Goal: Task Accomplishment & Management: Use online tool/utility

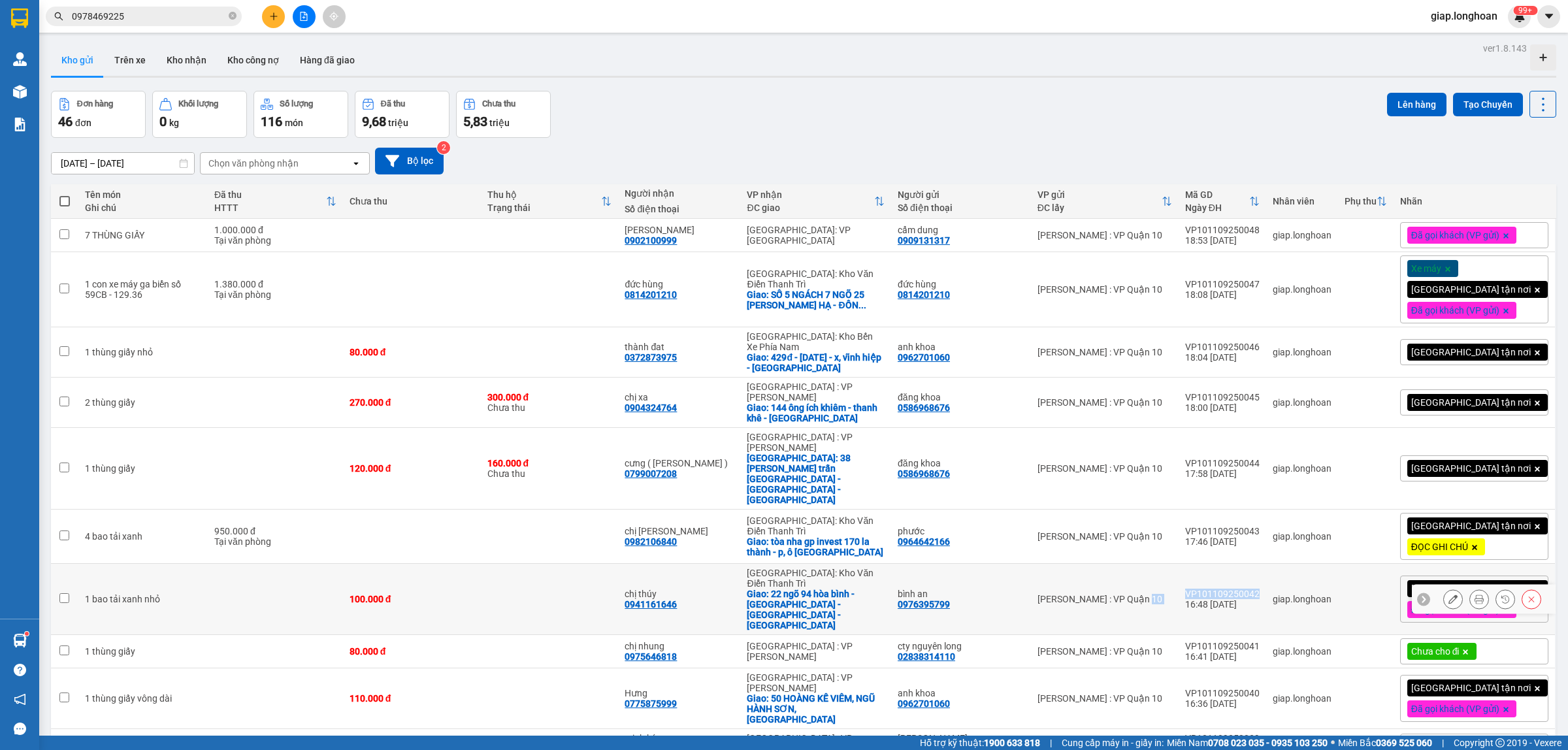
drag, startPoint x: 1282, startPoint y: 521, endPoint x: 1207, endPoint y: 526, distance: 75.2
click at [1200, 564] on tr "1 bao tải xanh nhỏ 100.000 đ chị thúy 0941161646 [GEOGRAPHIC_DATA]: [PERSON_NAM…" at bounding box center [804, 599] width 1506 height 71
checkbox input "true"
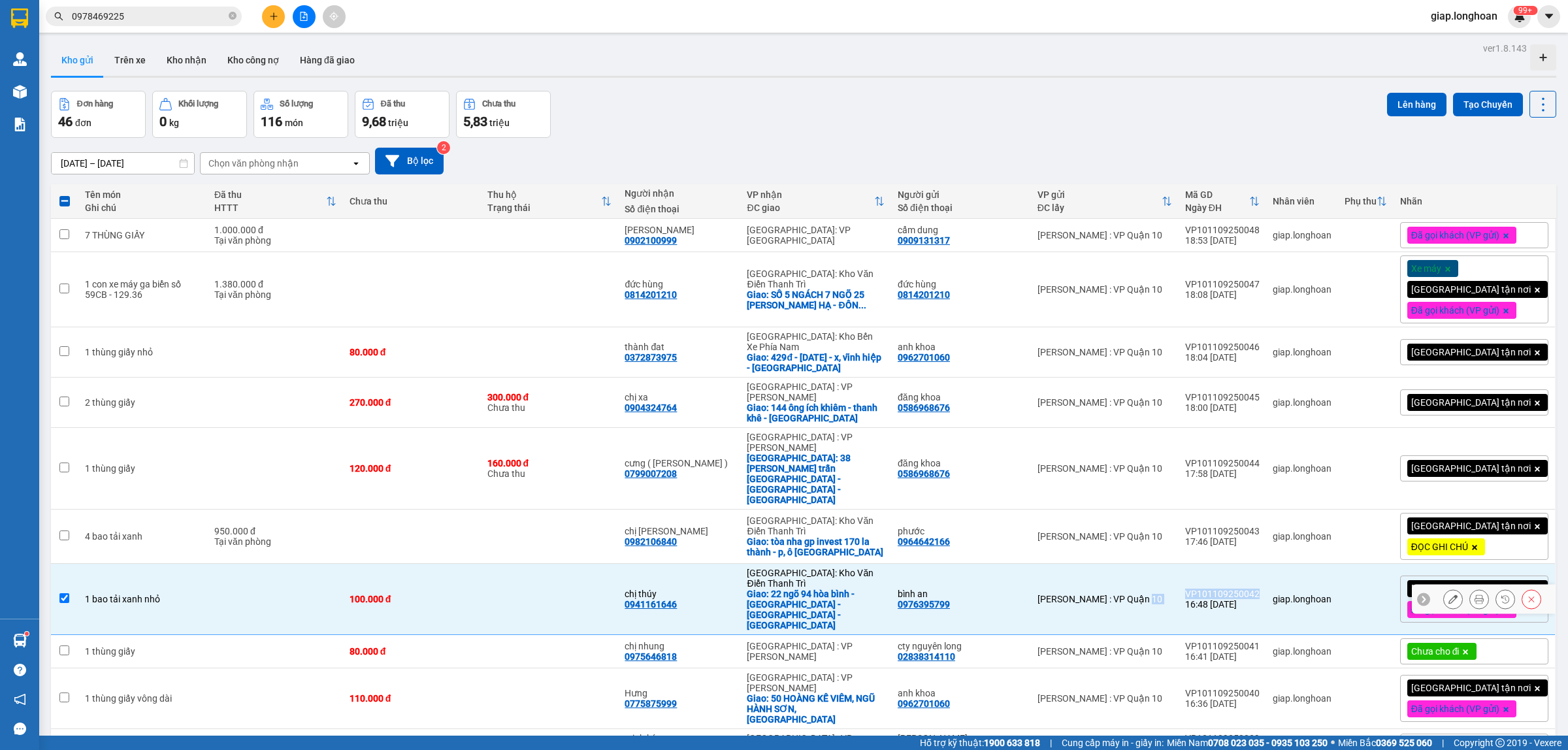
copy tr "[GEOGRAPHIC_DATA] : VP Quận 10 VP101109250042"
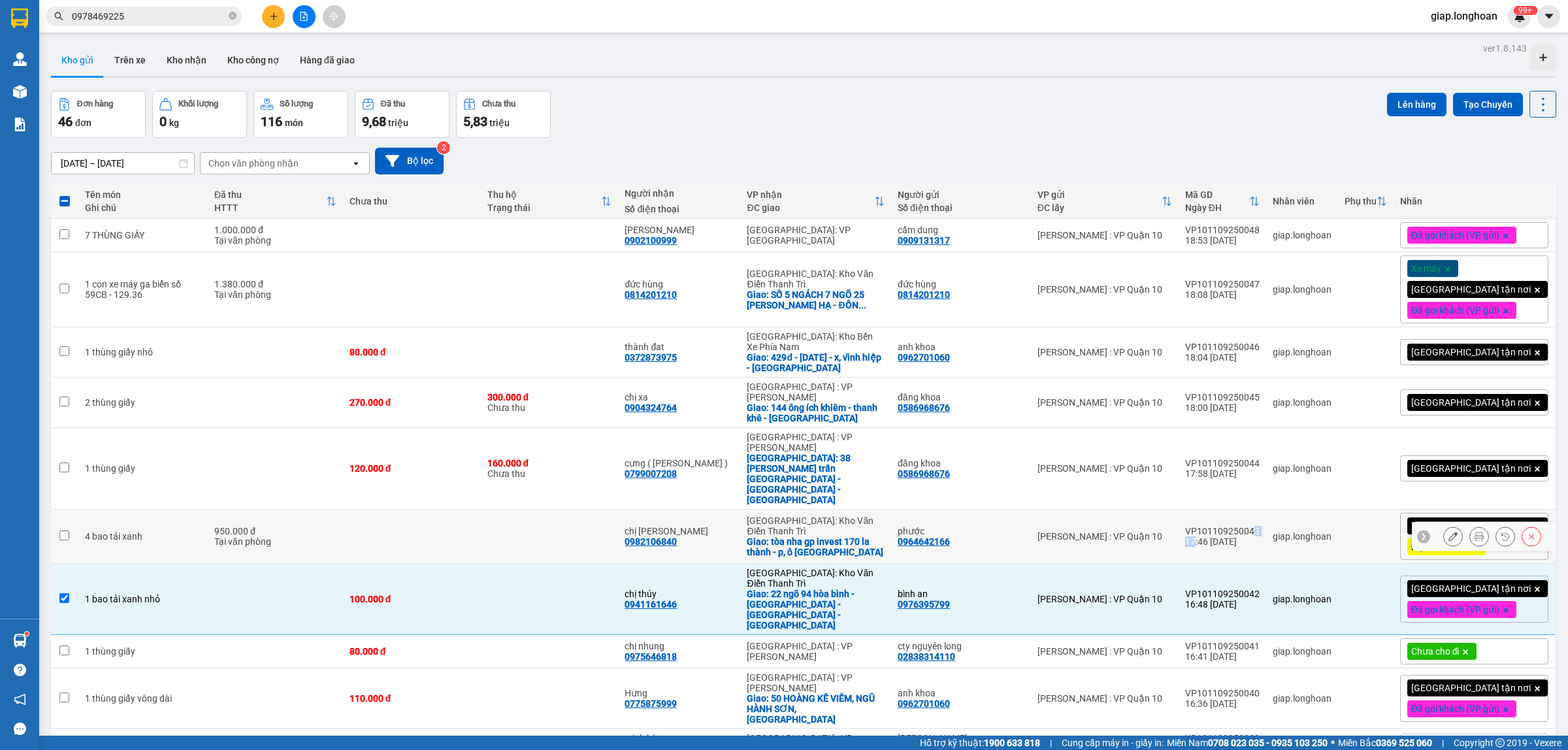
drag, startPoint x: 1276, startPoint y: 464, endPoint x: 1243, endPoint y: 474, distance: 34.5
click at [1223, 509] on td "VP101109250043 17:46 [DATE]" at bounding box center [1223, 536] width 88 height 54
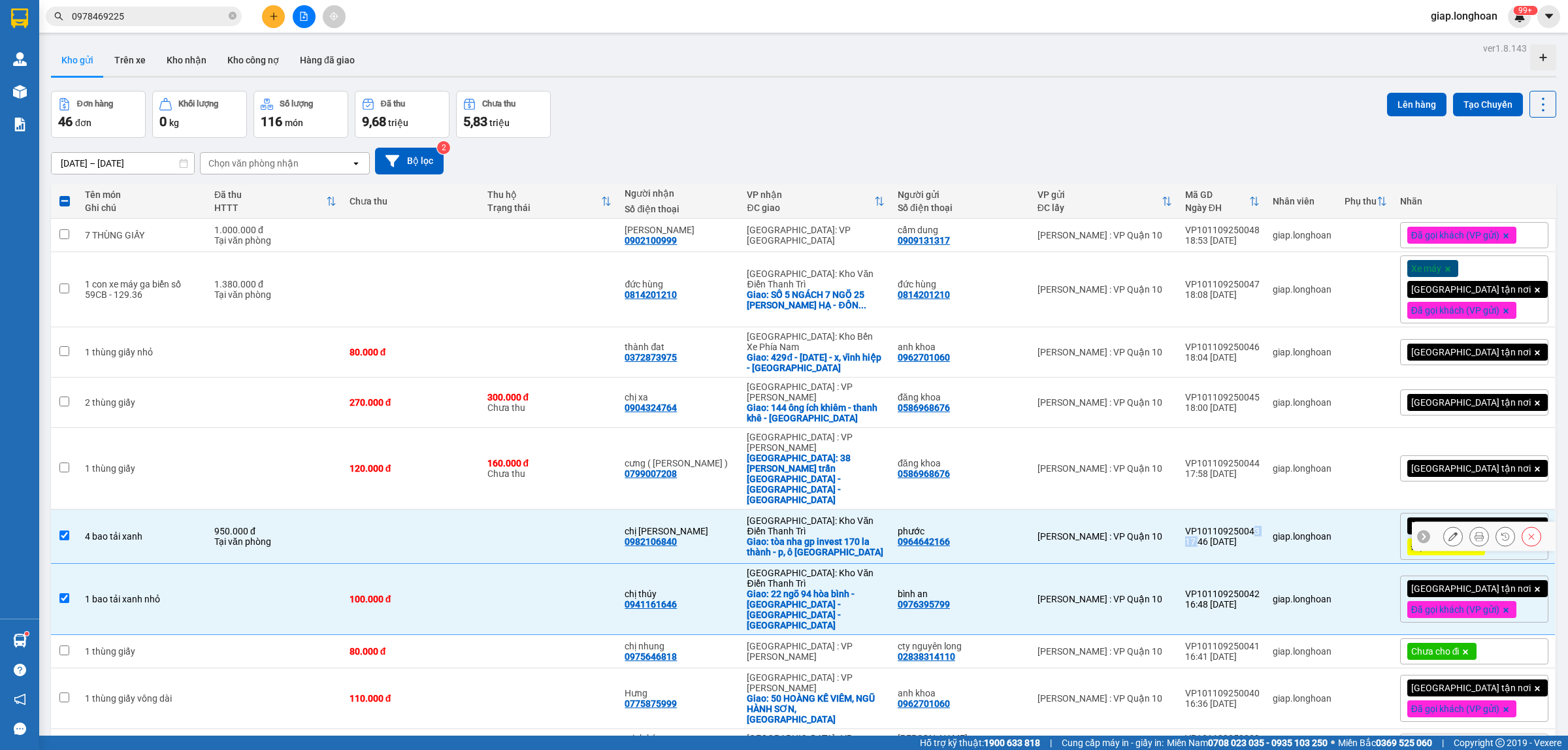
click at [1260, 526] on div "VP101109250043" at bounding box center [1223, 531] width 74 height 10
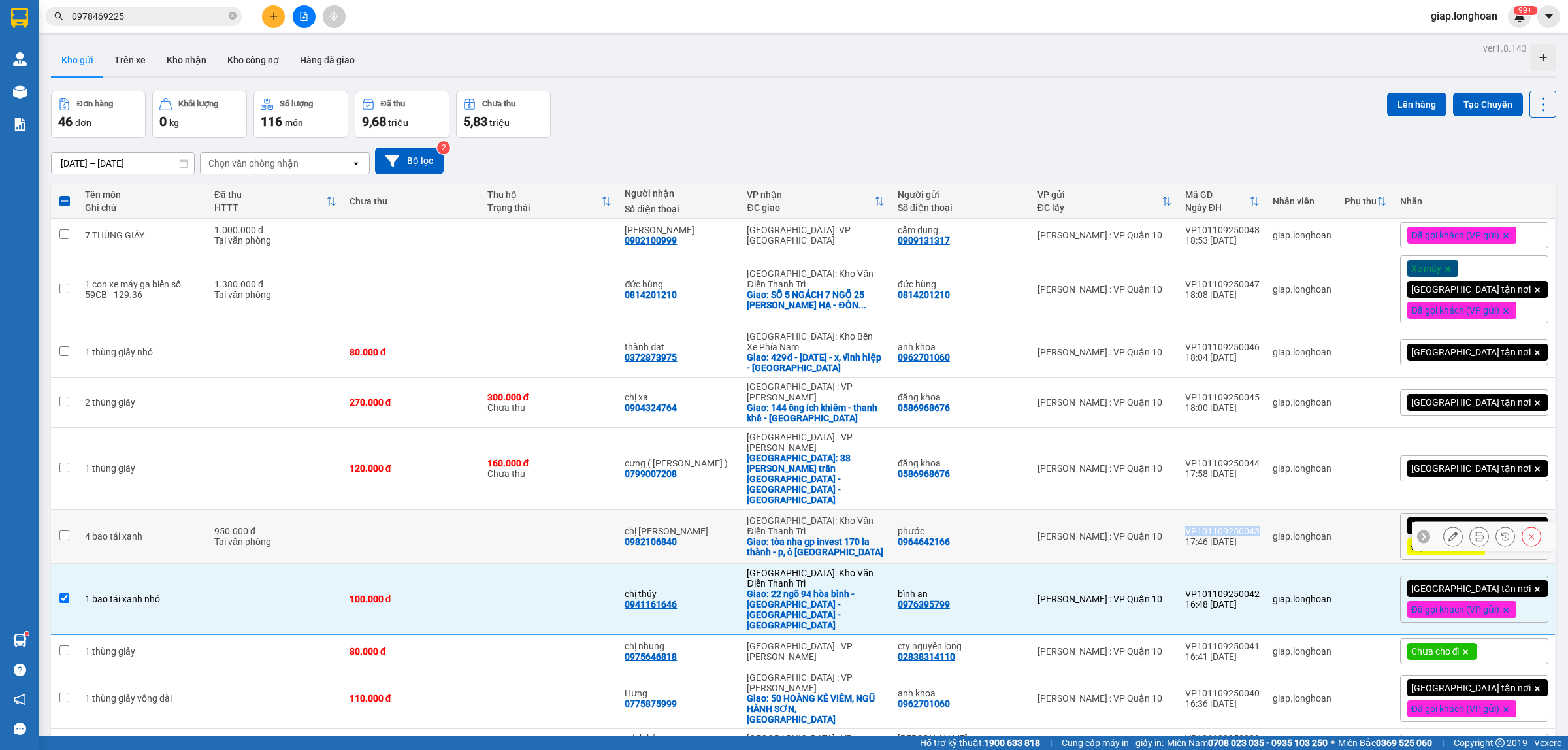
drag, startPoint x: 1263, startPoint y: 471, endPoint x: 1211, endPoint y: 472, distance: 52.0
click at [1211, 509] on td "VP101109250043 17:46 [DATE]" at bounding box center [1223, 536] width 88 height 54
checkbox input "true"
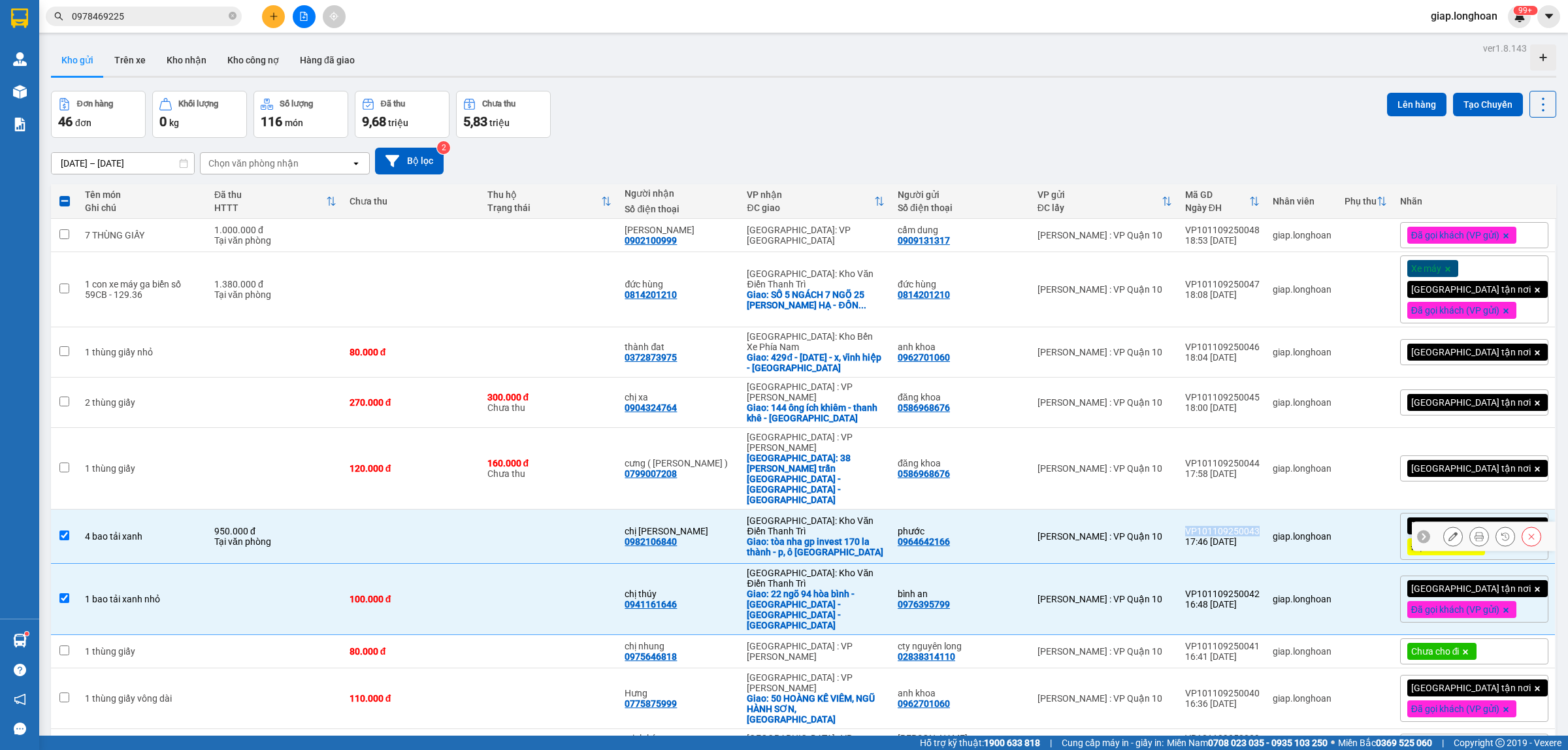
copy div "VP101109250043"
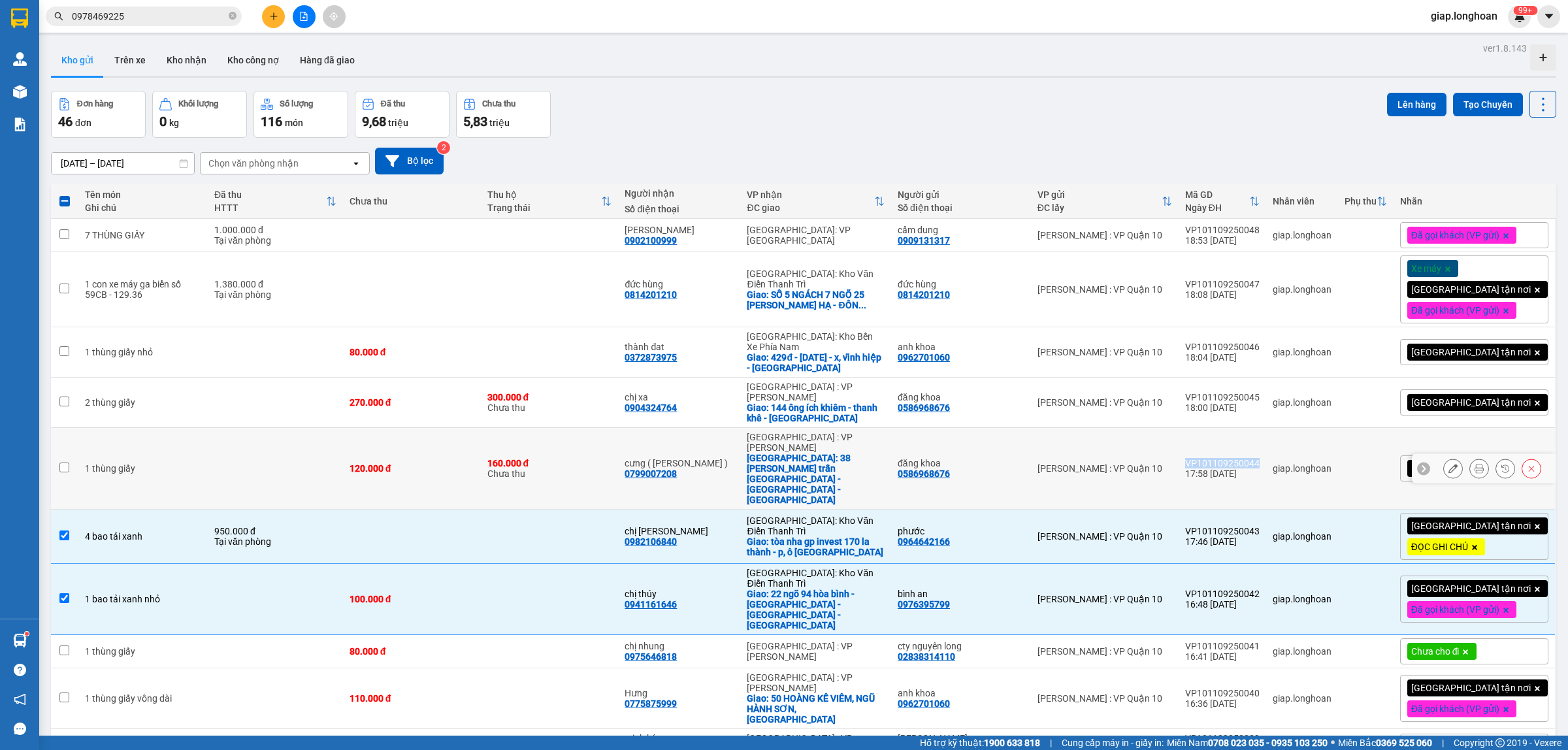
drag, startPoint x: 1281, startPoint y: 420, endPoint x: 1206, endPoint y: 423, distance: 75.1
click at [1206, 428] on td "VP101109250044 17:58 [DATE]" at bounding box center [1223, 469] width 88 height 82
checkbox input "true"
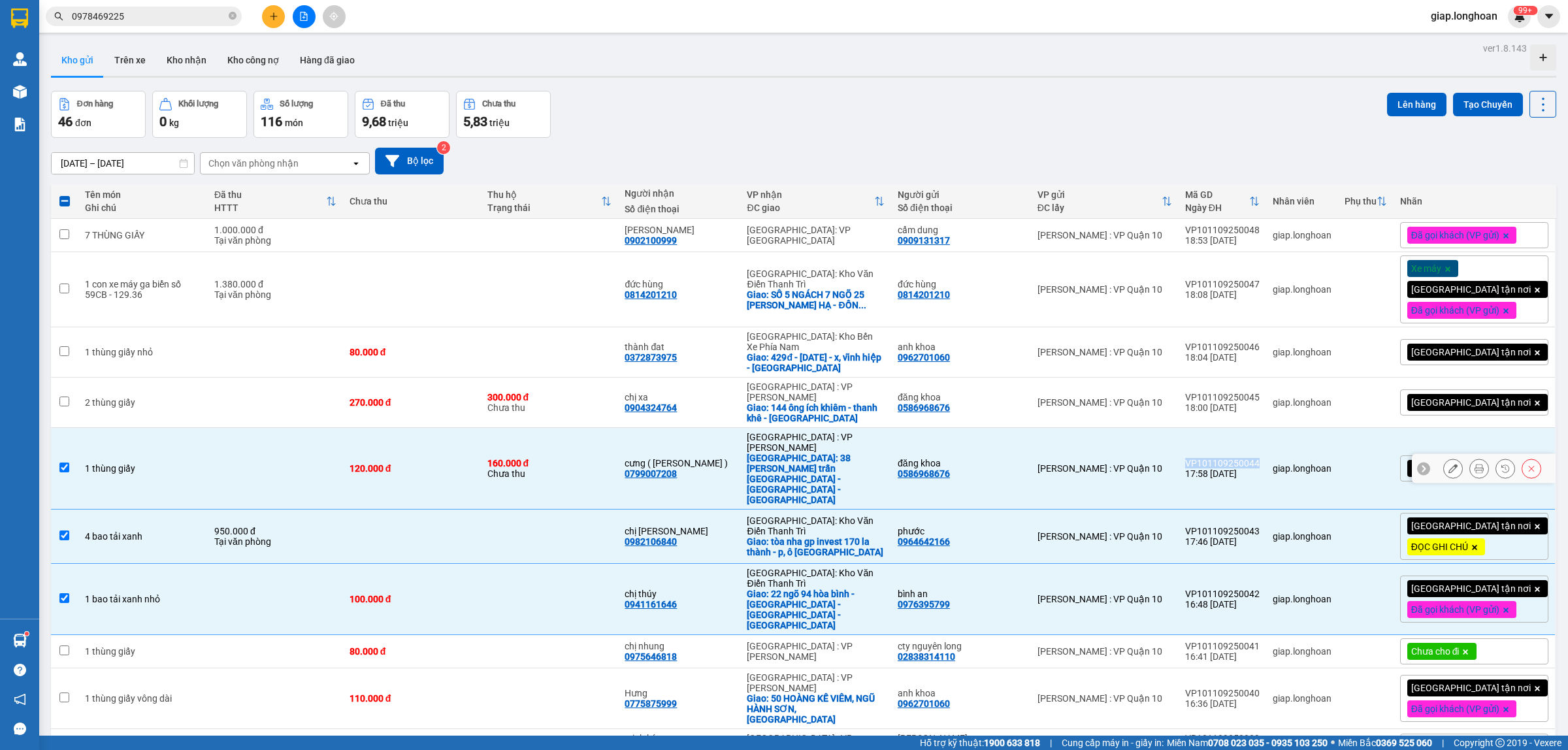
copy div "VP101109250044"
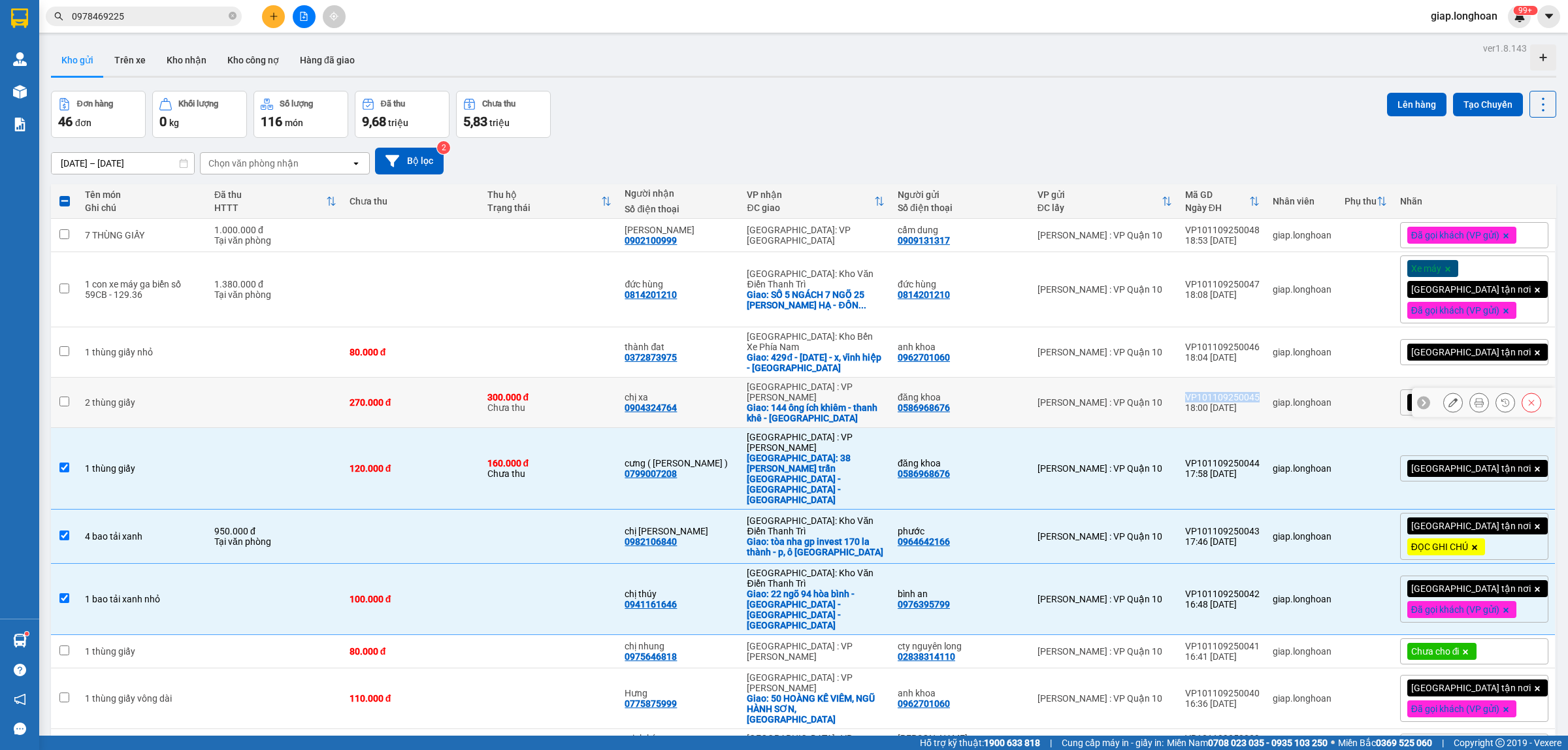
drag, startPoint x: 1281, startPoint y: 379, endPoint x: 1206, endPoint y: 377, distance: 75.0
click at [1203, 379] on td "VP101109250045 18:00 [DATE]" at bounding box center [1223, 402] width 88 height 50
checkbox input "true"
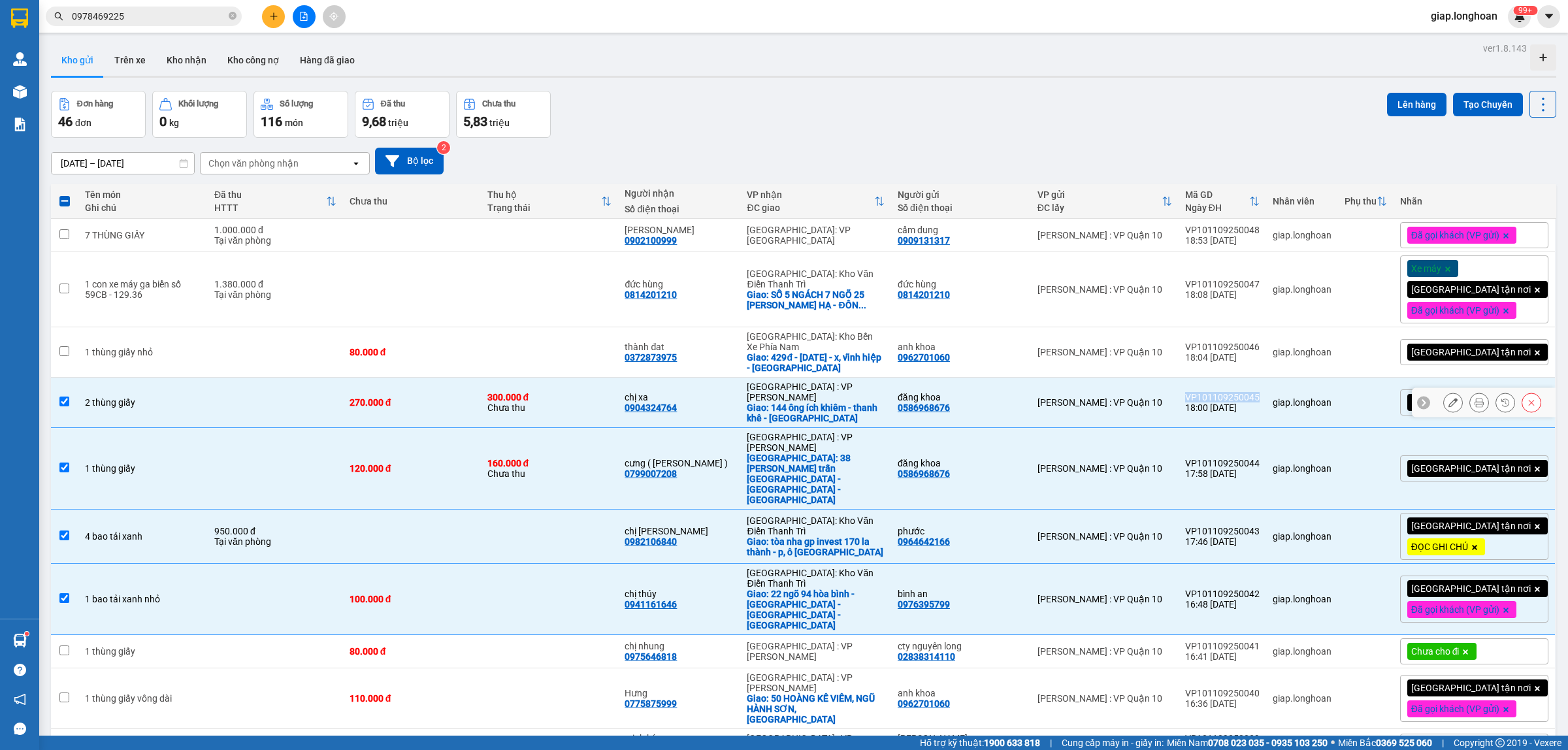
copy div "VP101109250045"
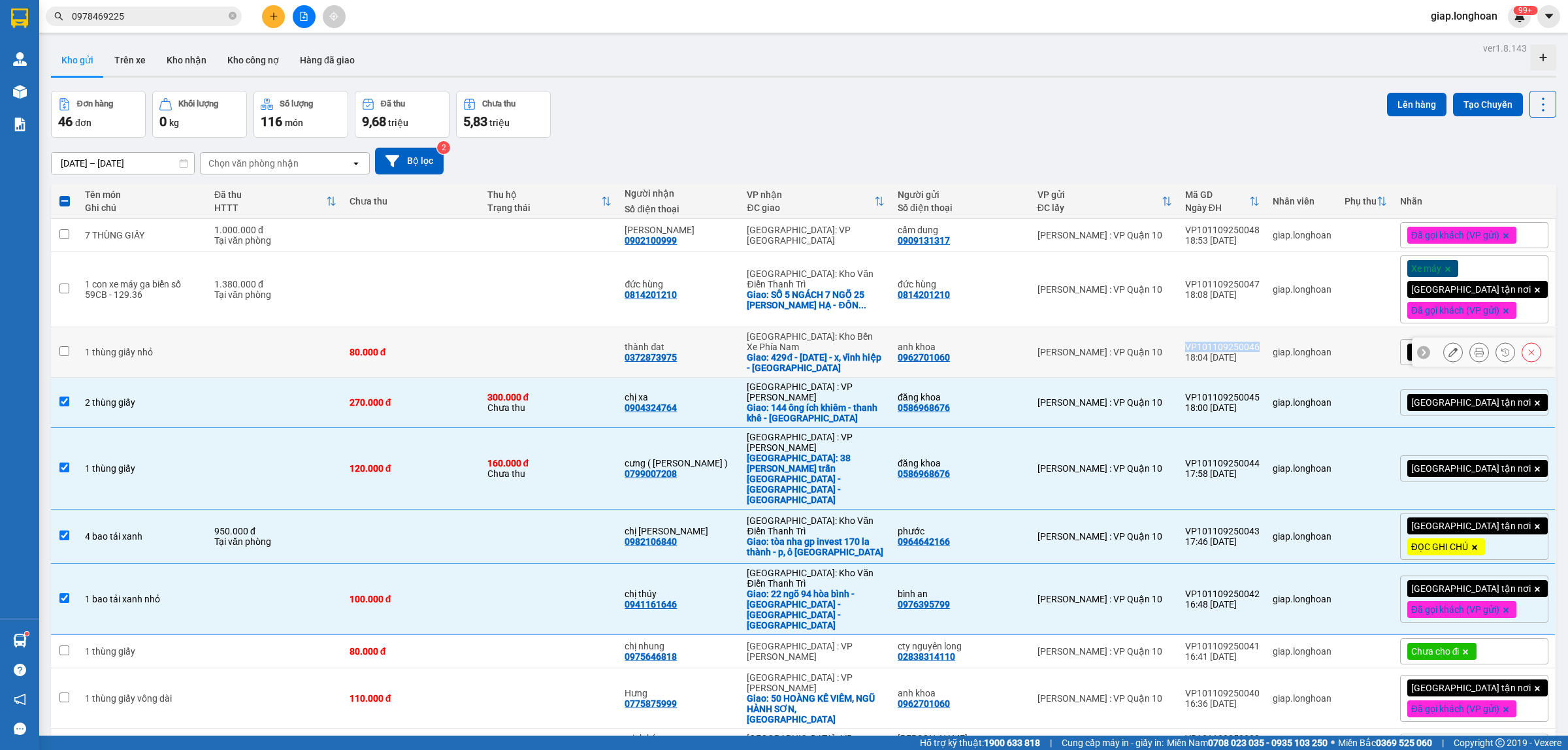
drag, startPoint x: 1284, startPoint y: 340, endPoint x: 1212, endPoint y: 341, distance: 72.0
click at [1212, 341] on td "VP101109250046 18:04 [DATE]" at bounding box center [1223, 353] width 88 height 50
checkbox input "true"
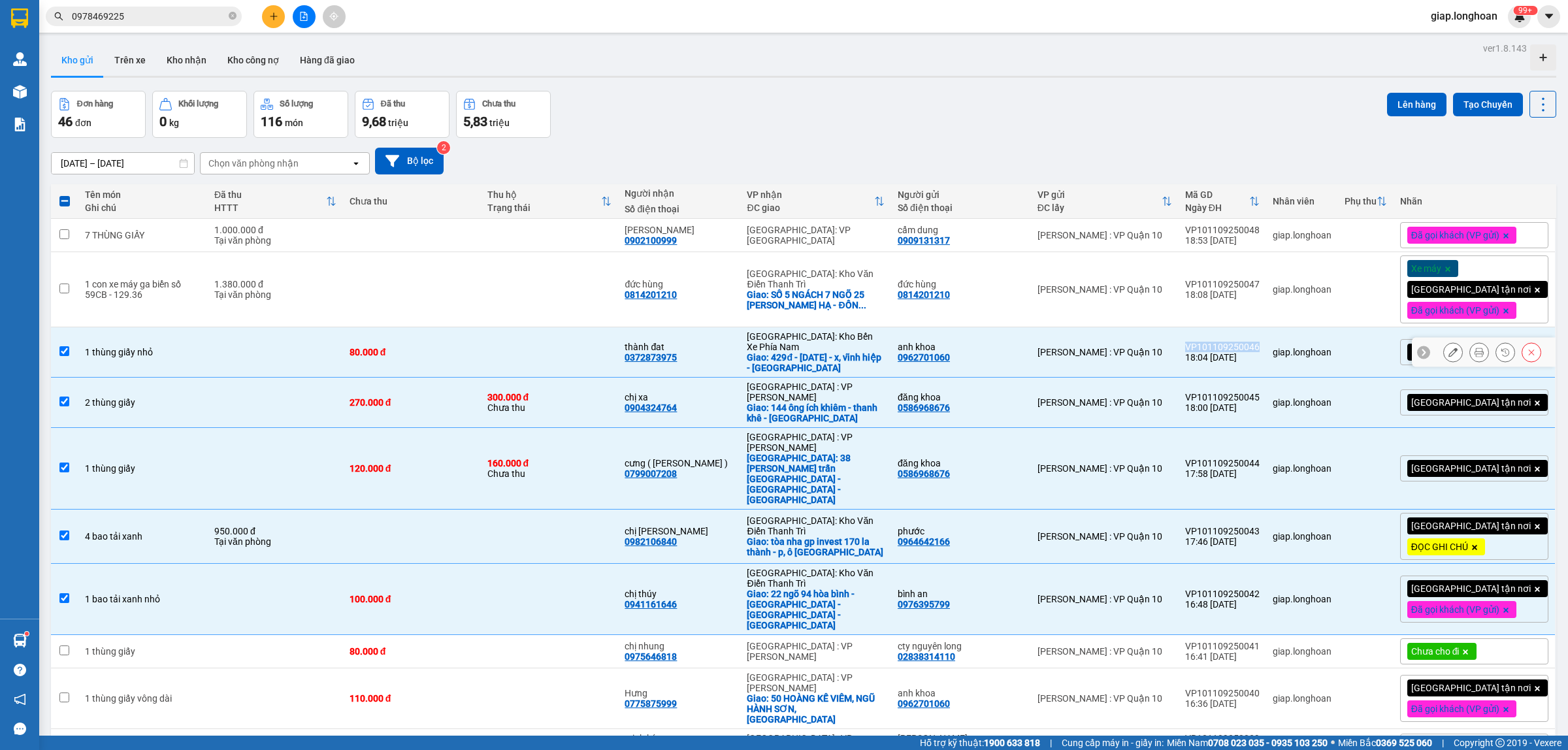
copy div "VP101109250046"
drag, startPoint x: 1279, startPoint y: 278, endPoint x: 1204, endPoint y: 286, distance: 75.4
click at [1204, 286] on td "VP101109250047 18:08 [DATE]" at bounding box center [1223, 290] width 88 height 75
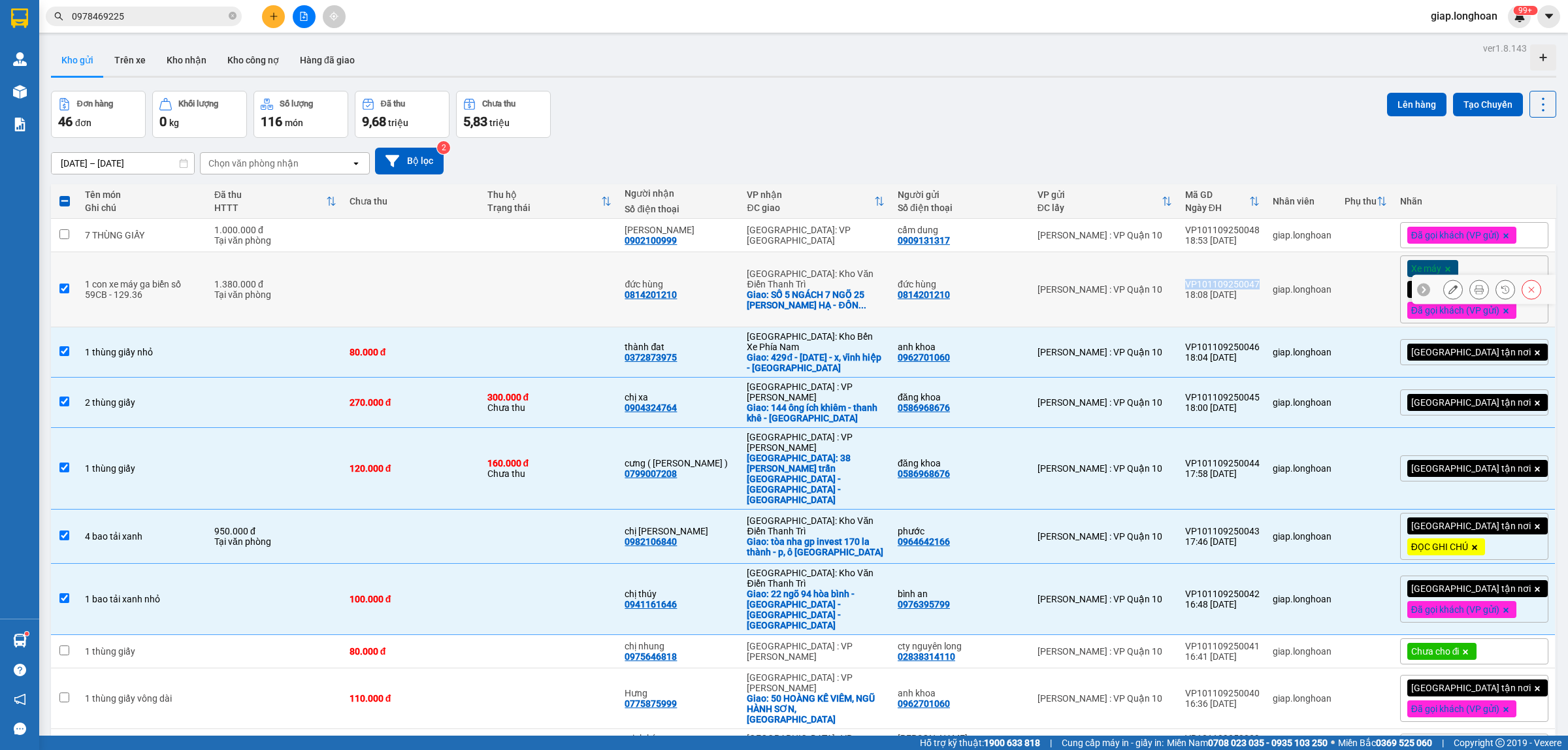
checkbox input "true"
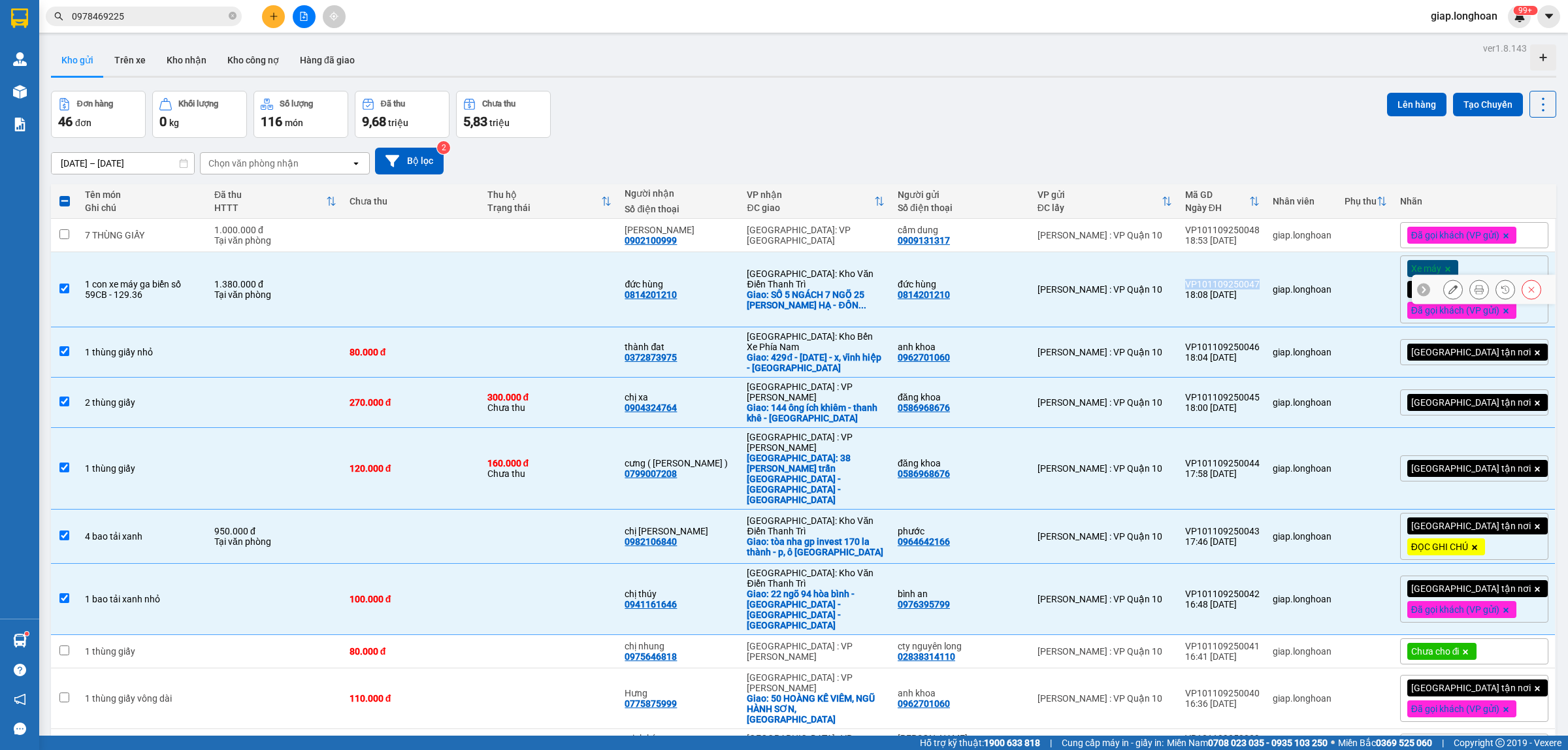
copy div "VP101109250047"
drag, startPoint x: 1284, startPoint y: 224, endPoint x: 1211, endPoint y: 227, distance: 73.1
click at [1211, 227] on td "VP101109250048 18:53 [DATE]" at bounding box center [1223, 235] width 88 height 33
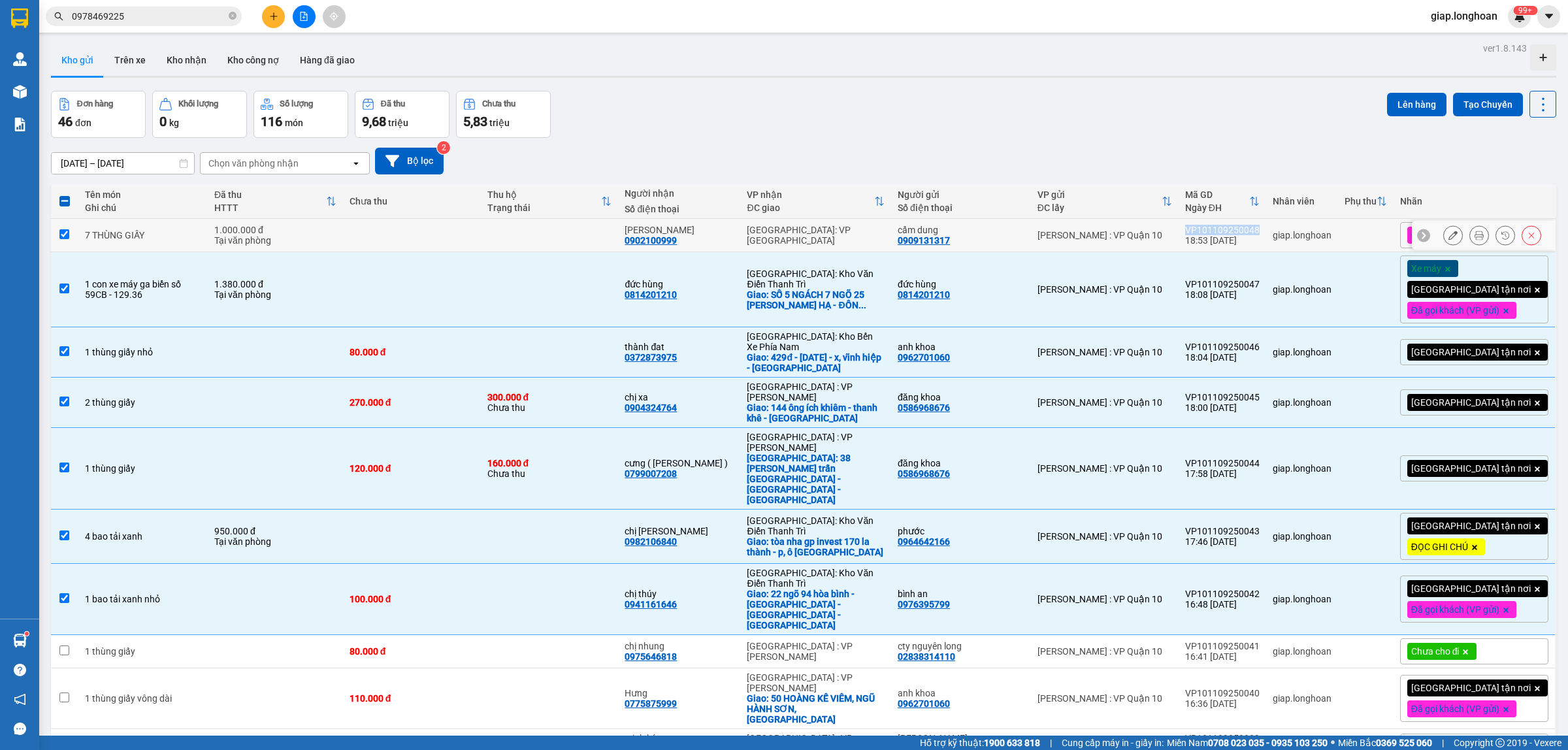
checkbox input "true"
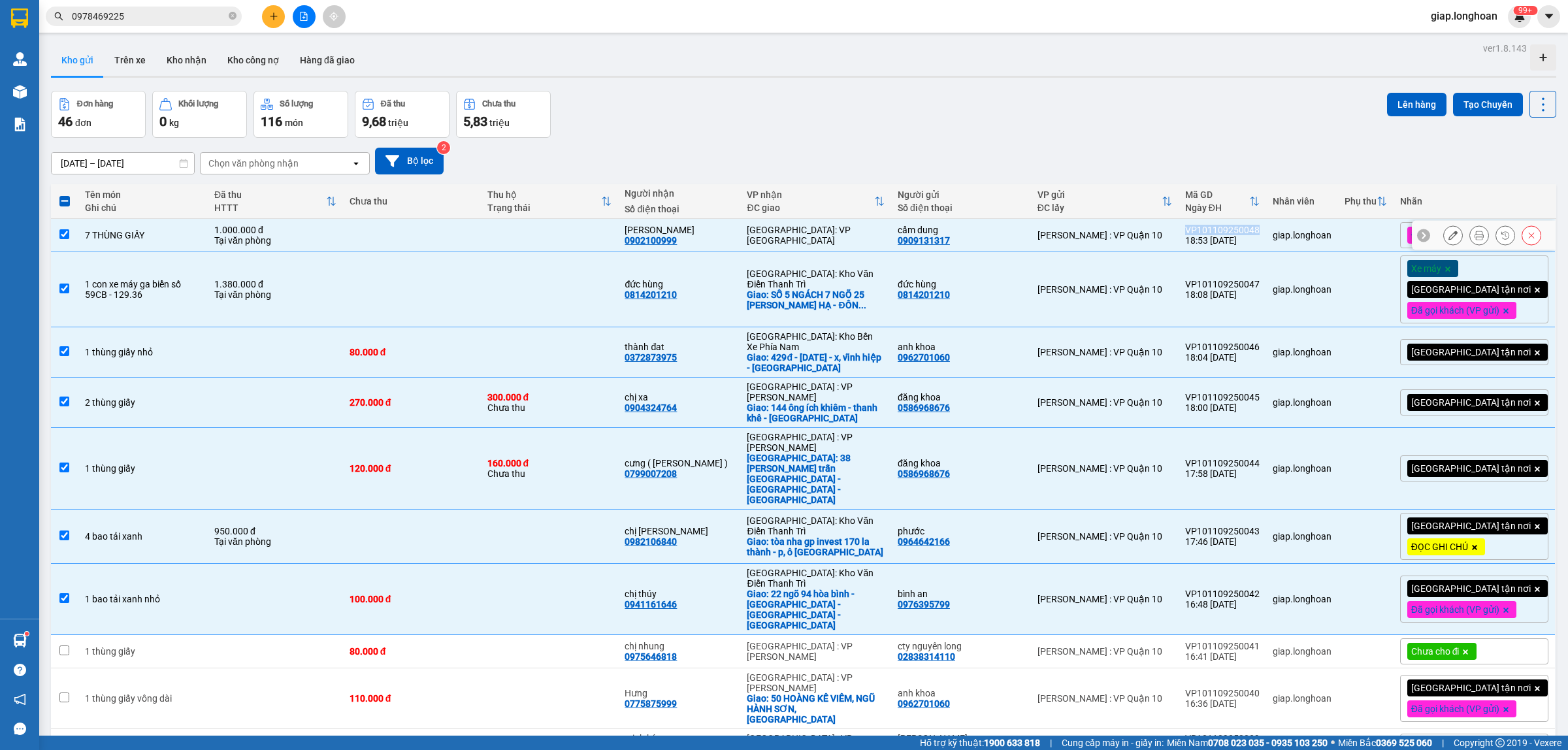
copy div "VP101109250048"
click at [1472, 643] on span at bounding box center [1465, 651] width 13 height 17
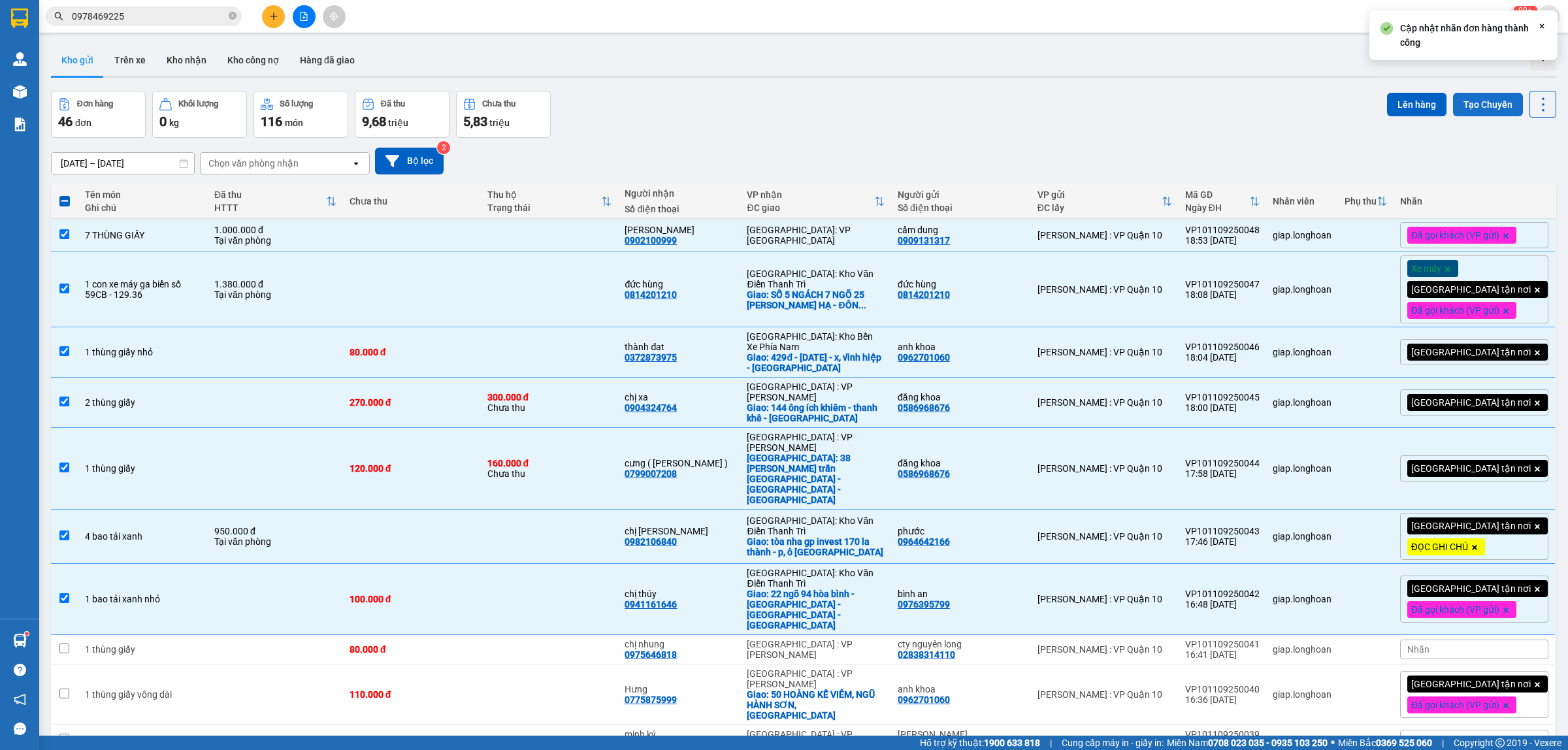
click at [1474, 99] on button "Tạo Chuyến" at bounding box center [1488, 105] width 70 height 24
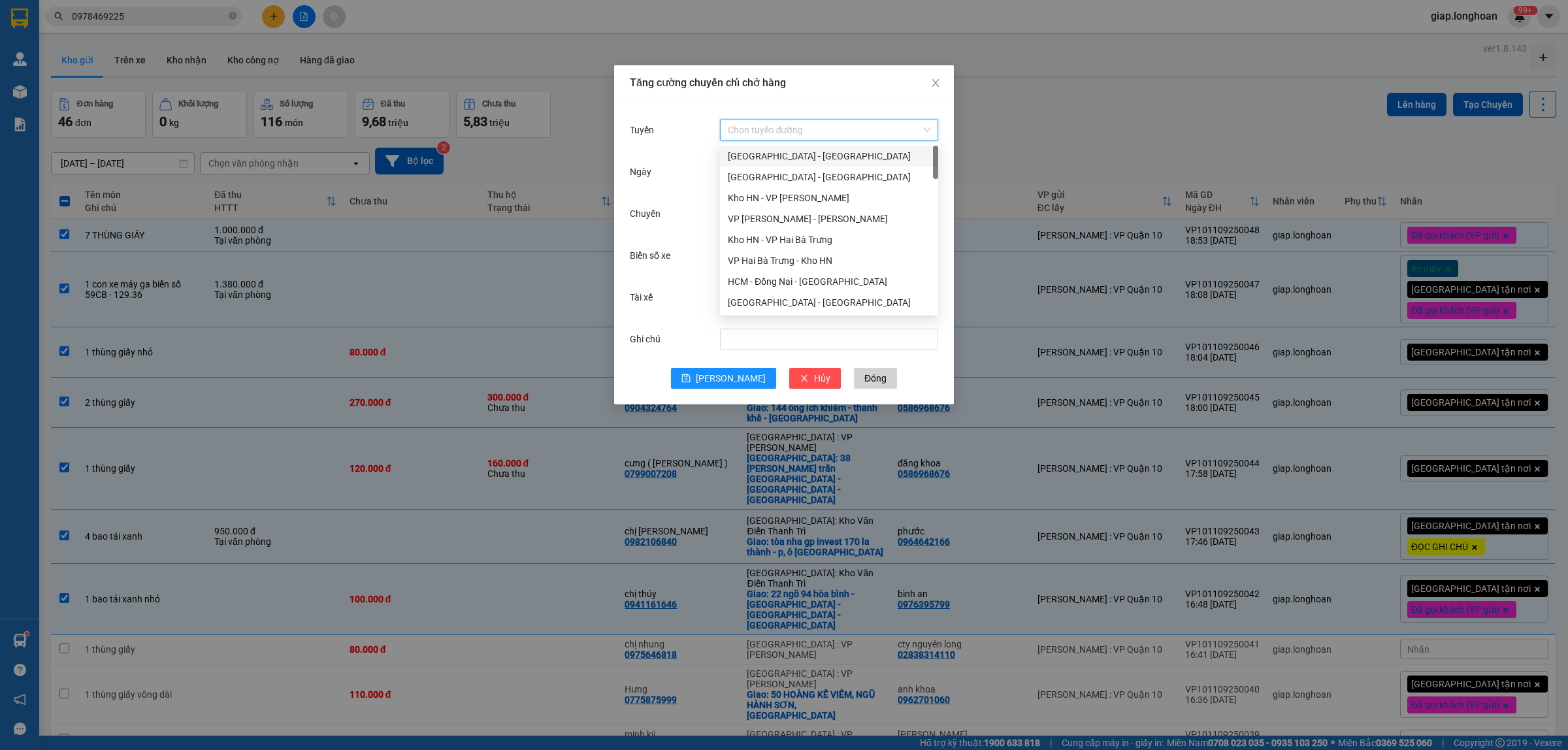
click at [765, 123] on input "Tuyến" at bounding box center [824, 130] width 193 height 19
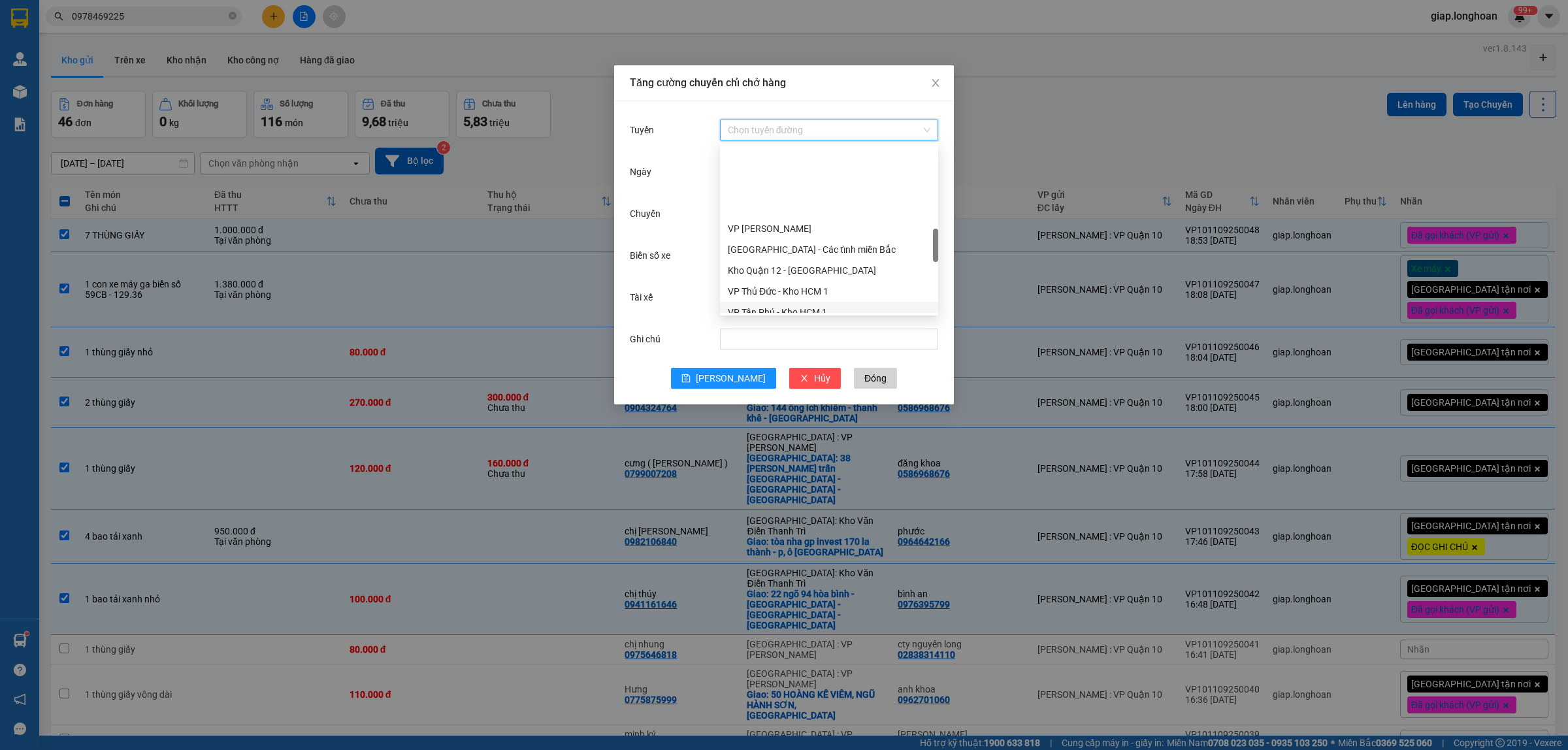
scroll to position [490, 0]
click at [796, 245] on div "VP Quận 10 - Kho HCM 1" at bounding box center [829, 251] width 203 height 14
click at [758, 219] on input "Chuyến" at bounding box center [823, 213] width 191 height 14
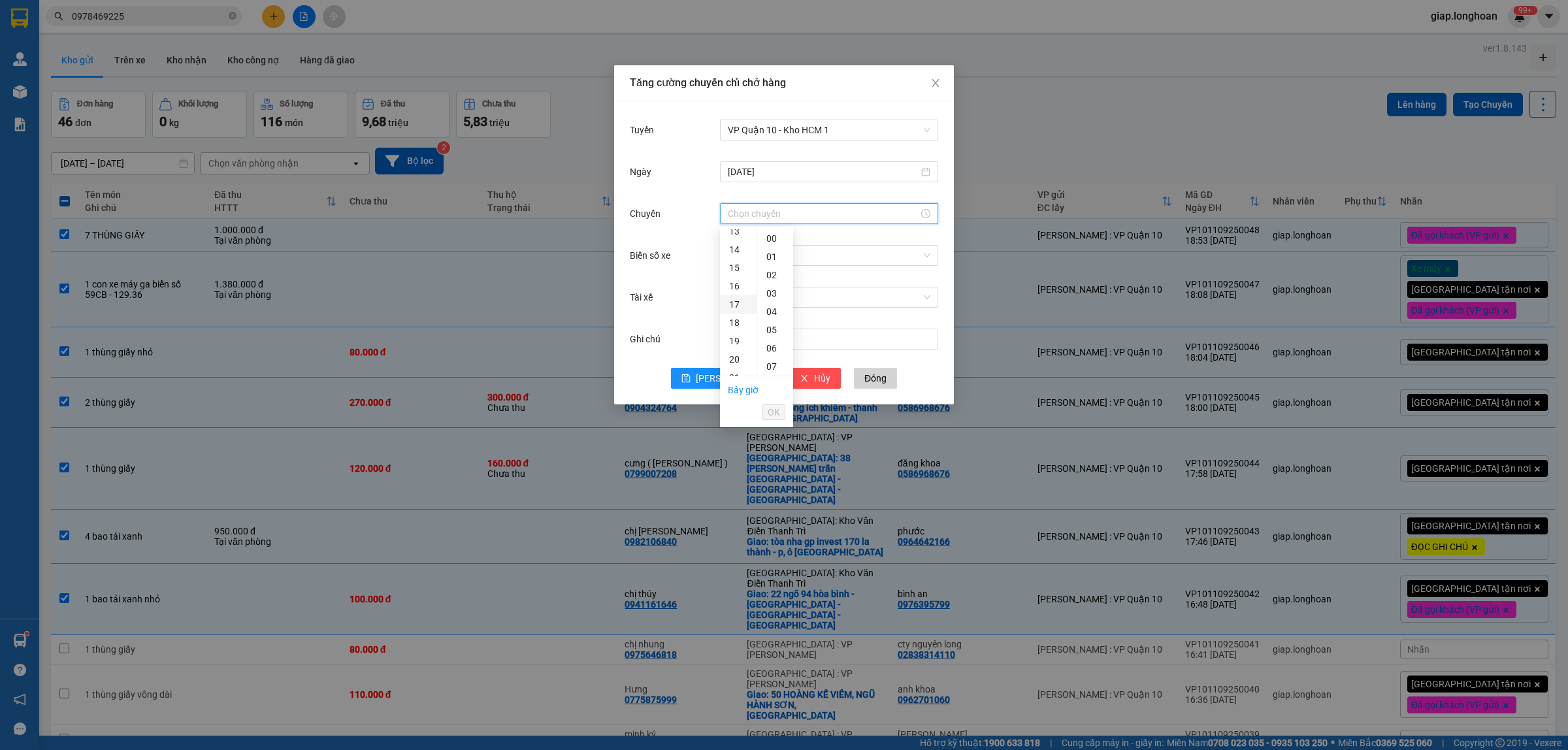
scroll to position [327, 0]
click at [729, 315] on div "22" at bounding box center [738, 314] width 36 height 19
type input "22:00"
click at [775, 416] on span "OK" at bounding box center [774, 411] width 13 height 14
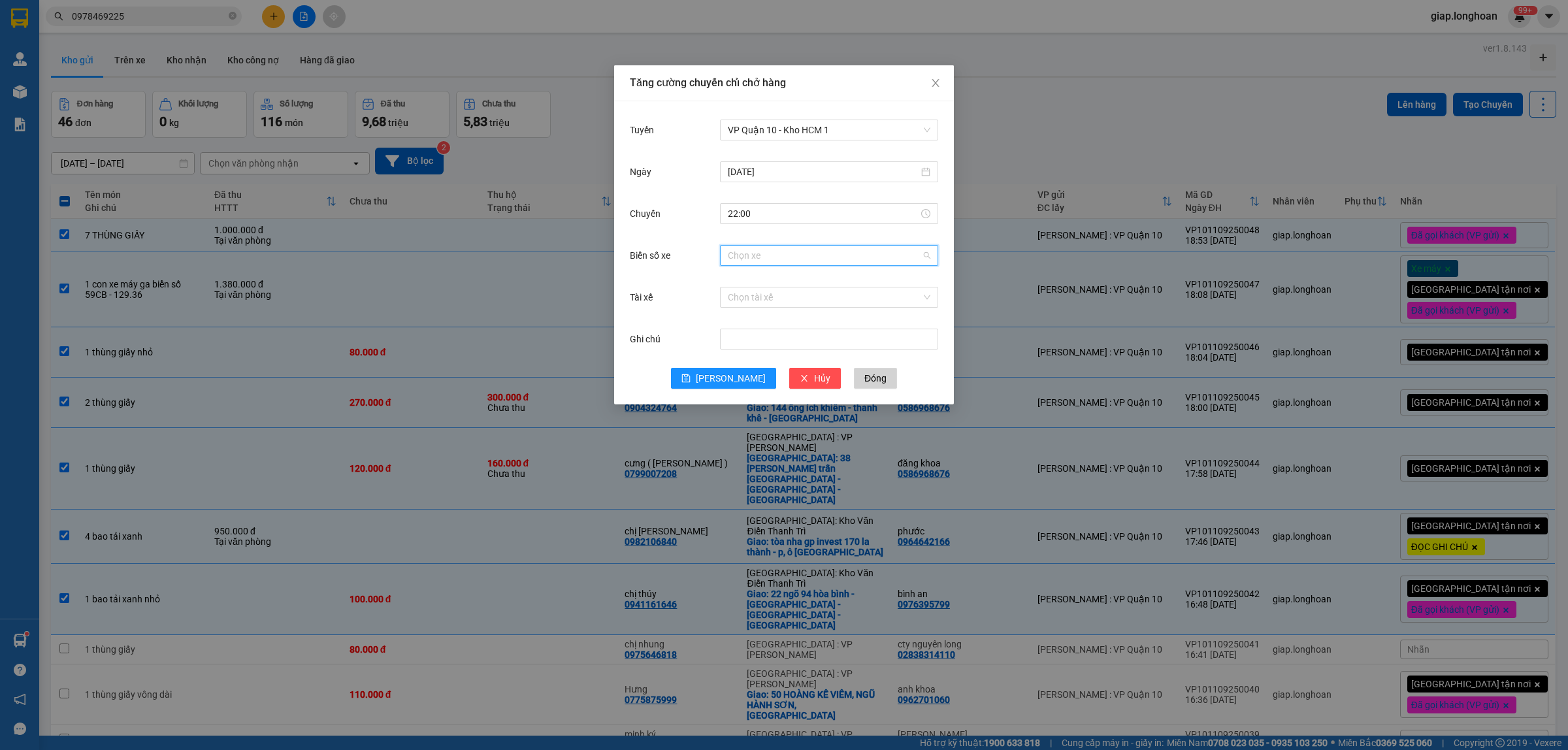
click at [746, 256] on input "Biển số xe" at bounding box center [824, 255] width 193 height 19
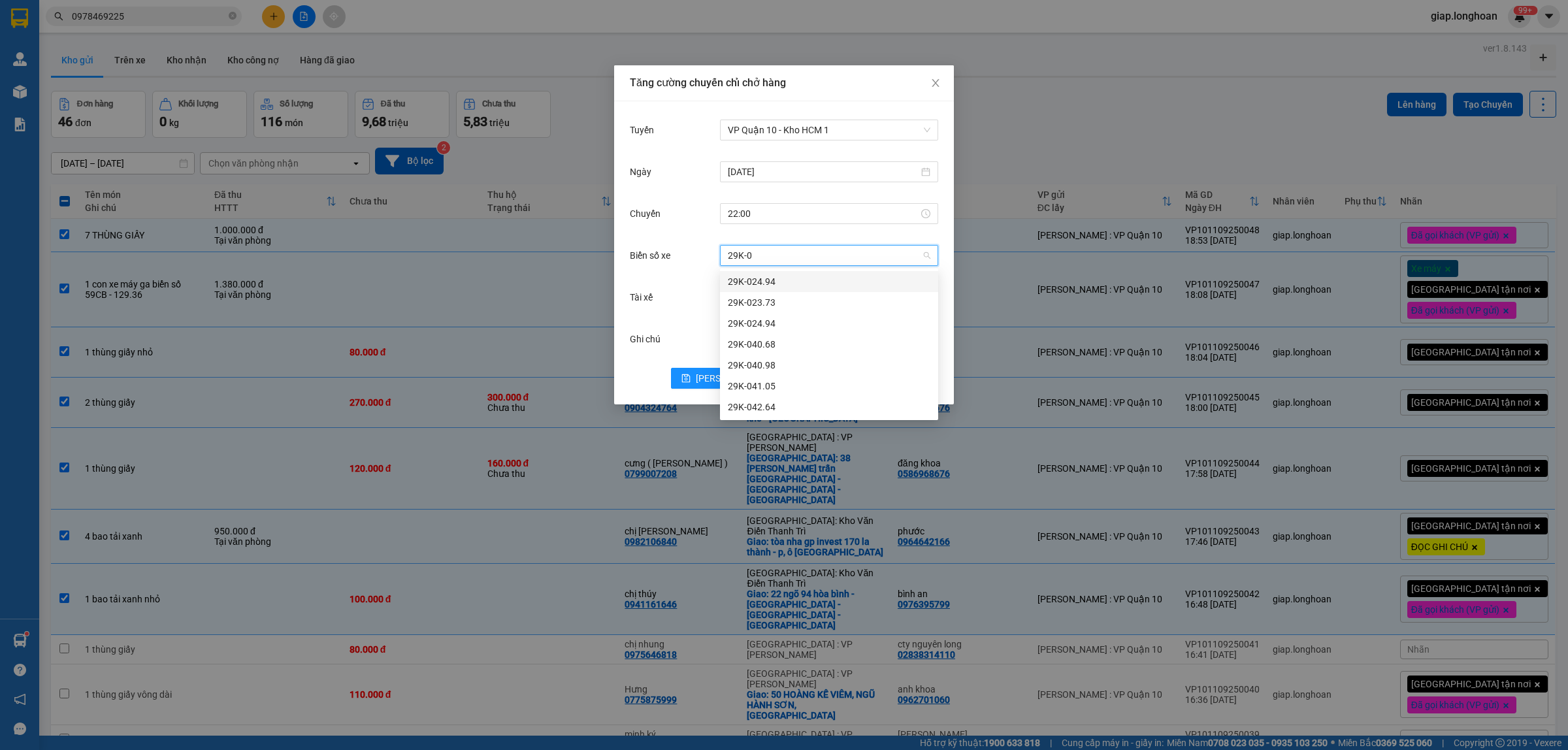
type input "29K-04"
click at [770, 344] on div "29K-042.64" at bounding box center [829, 344] width 203 height 14
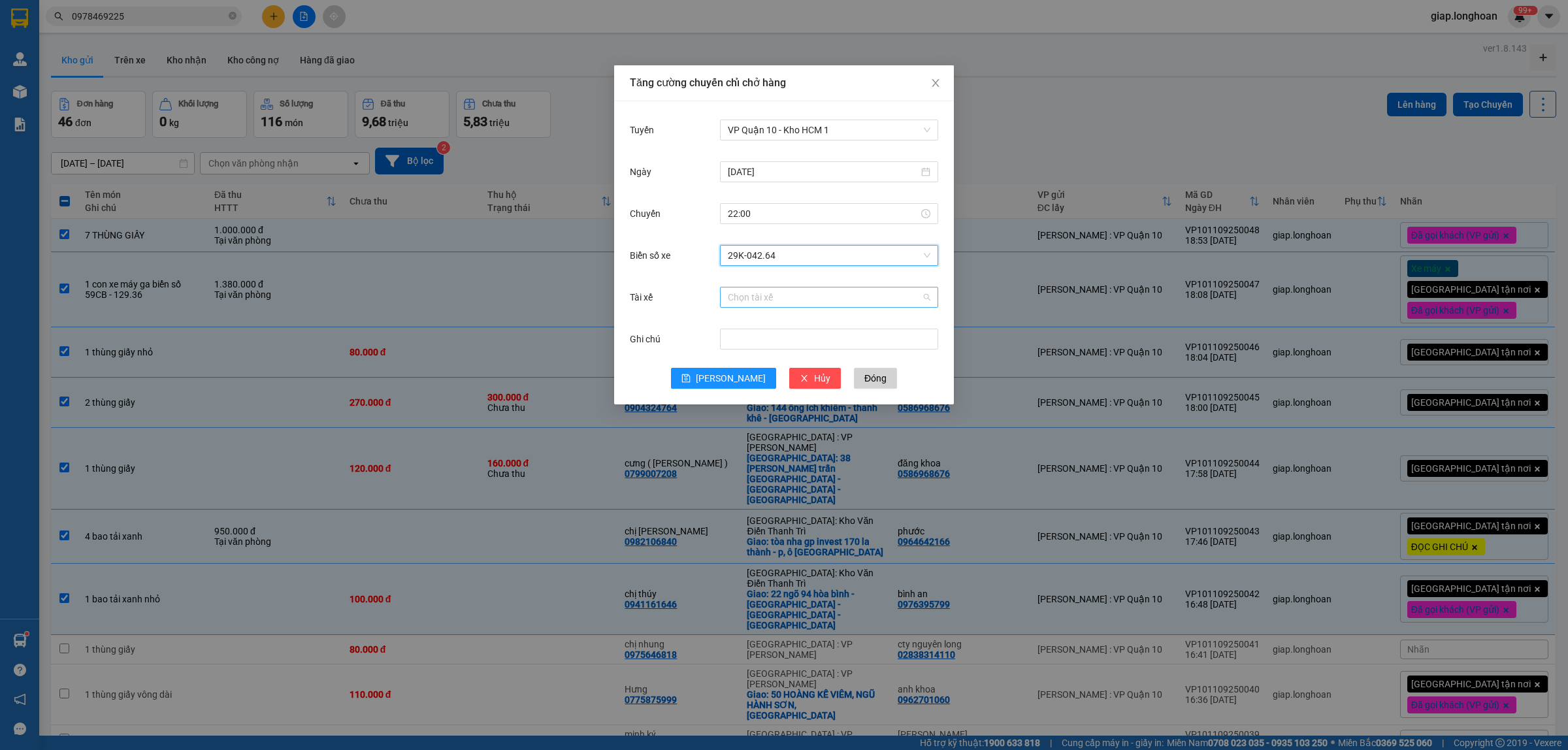
click at [758, 297] on input "Tài xế" at bounding box center [824, 297] width 193 height 19
type input "[PERSON_NAME]"
click at [797, 322] on div "Đỗ [GEOGRAPHIC_DATA] 0868445357" at bounding box center [829, 323] width 203 height 14
click at [723, 383] on span "[PERSON_NAME]" at bounding box center [731, 378] width 70 height 14
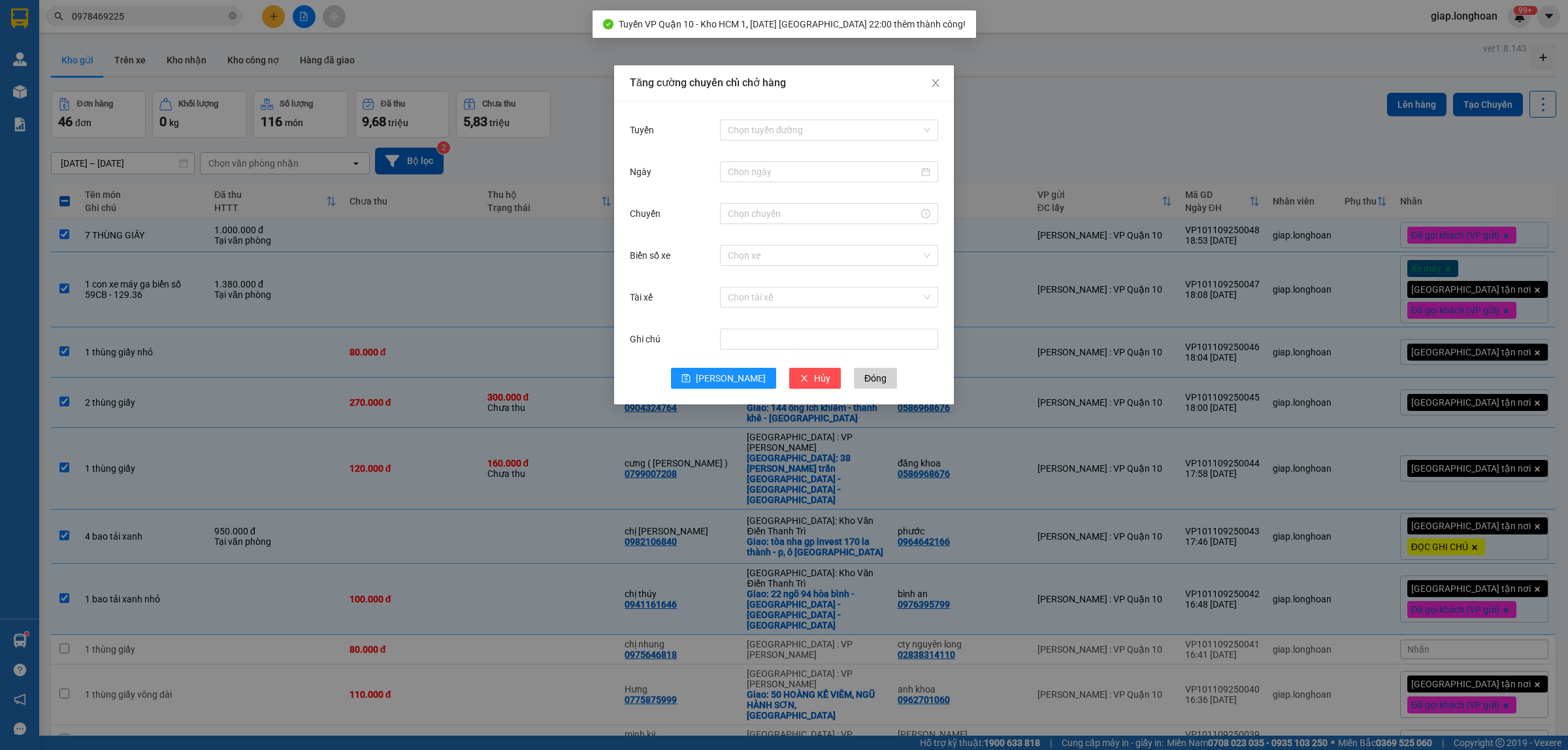
click at [1080, 117] on div "Tăng cường chuyến chỉ chở hàng Tuyến Chọn tuyến đường Ngày Chuyến Biển số xe Ch…" at bounding box center [784, 375] width 1568 height 750
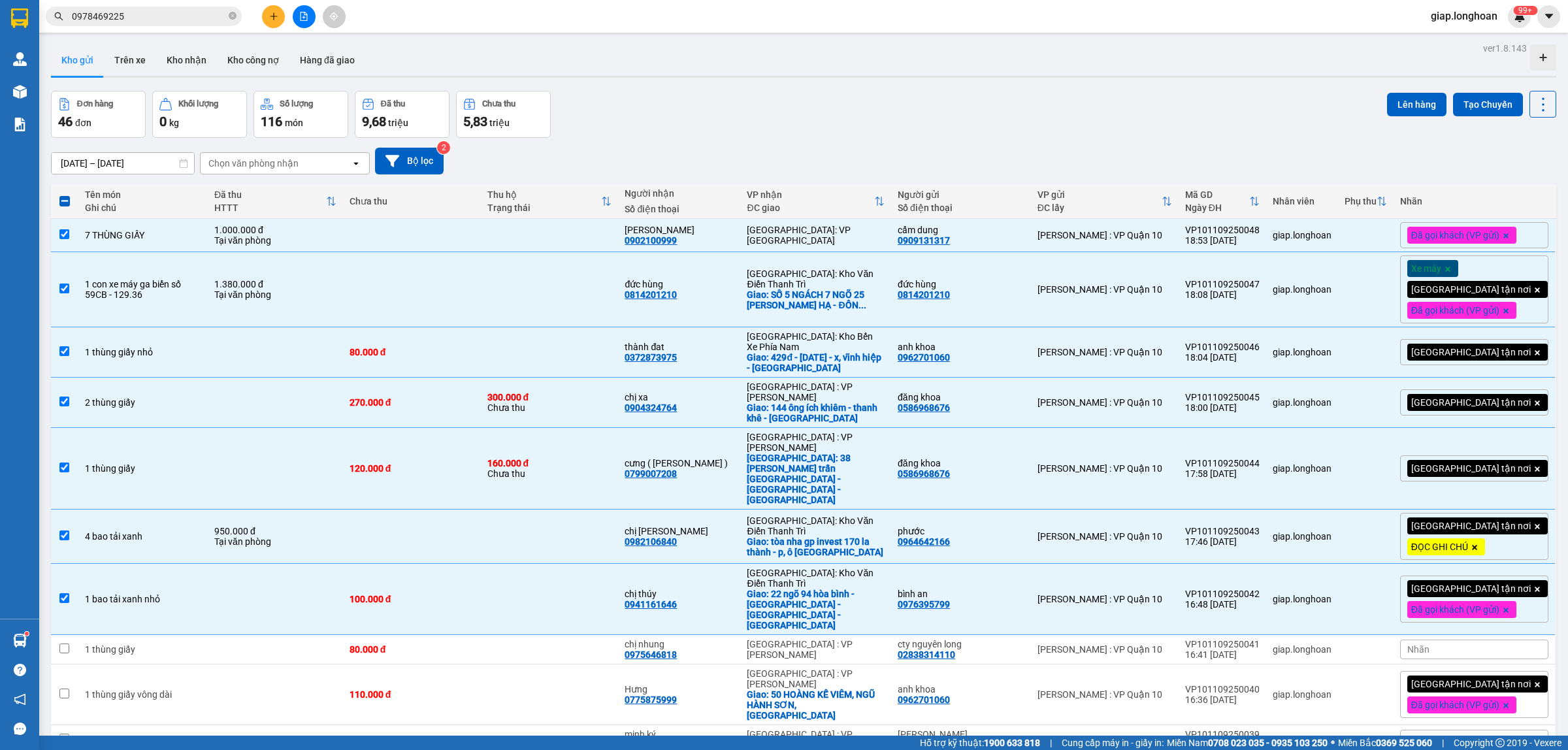
click at [61, 203] on span at bounding box center [65, 201] width 10 height 10
click at [65, 195] on input "checkbox" at bounding box center [65, 195] width 0 height 0
checkbox input "true"
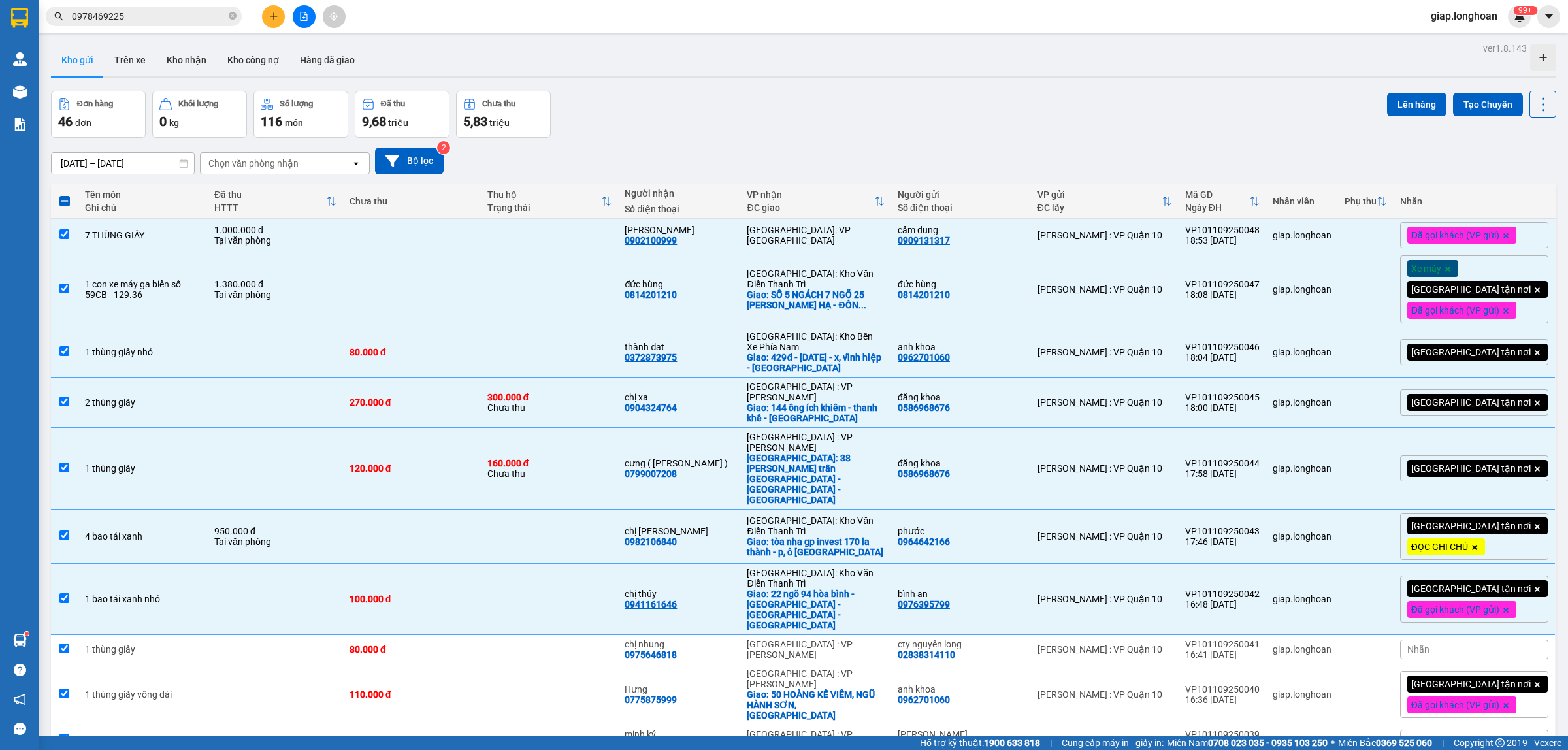
checkbox input "true"
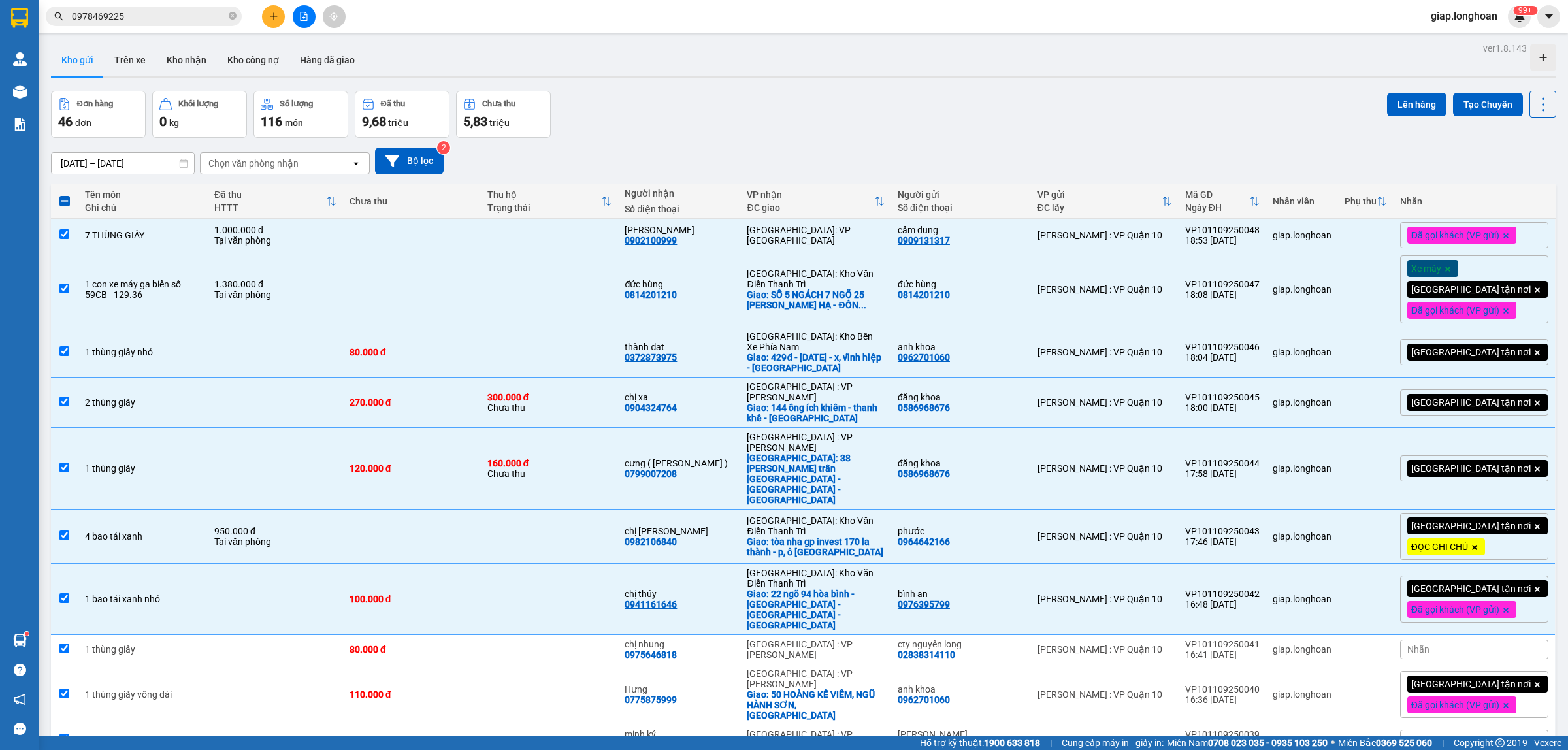
checkbox input "true"
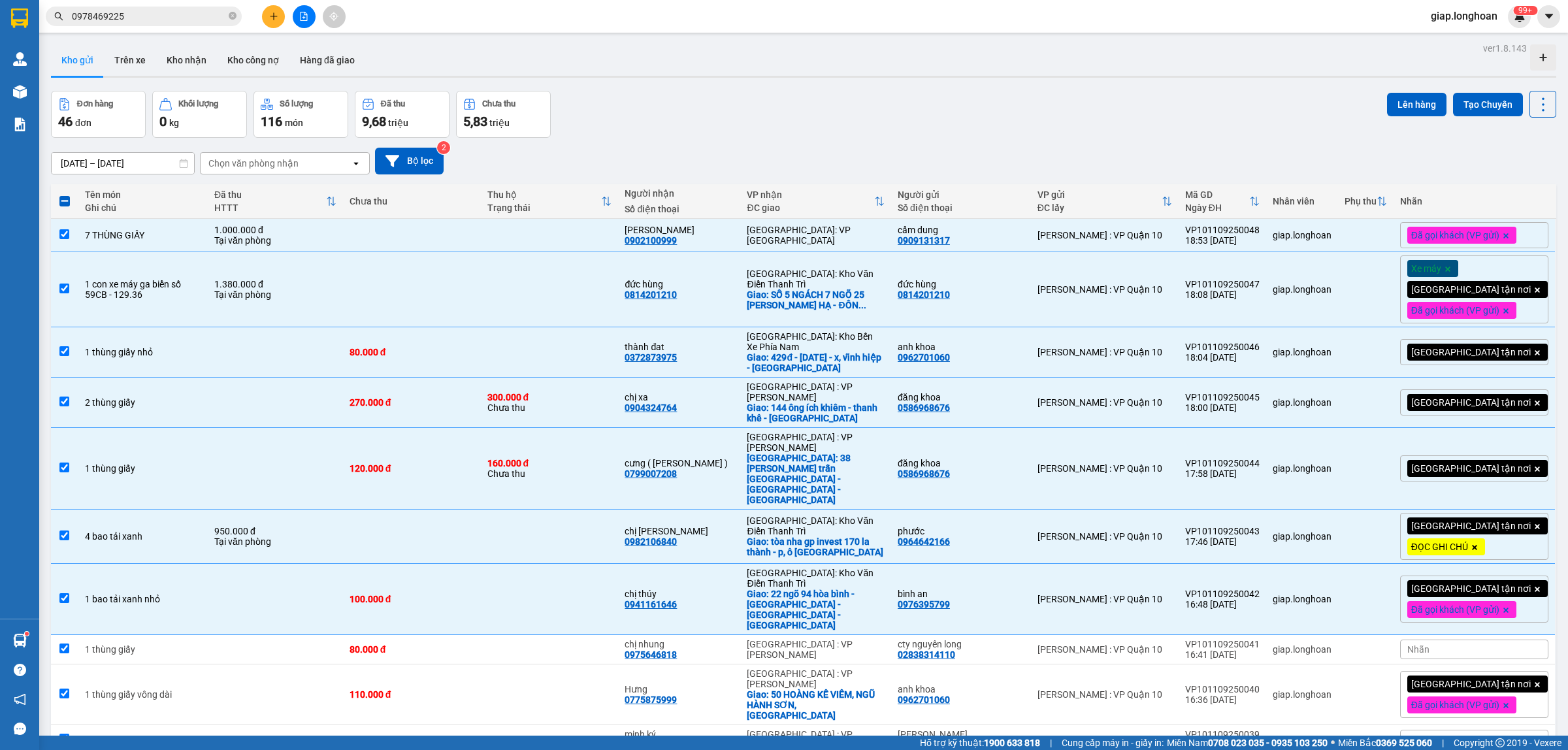
checkbox input "true"
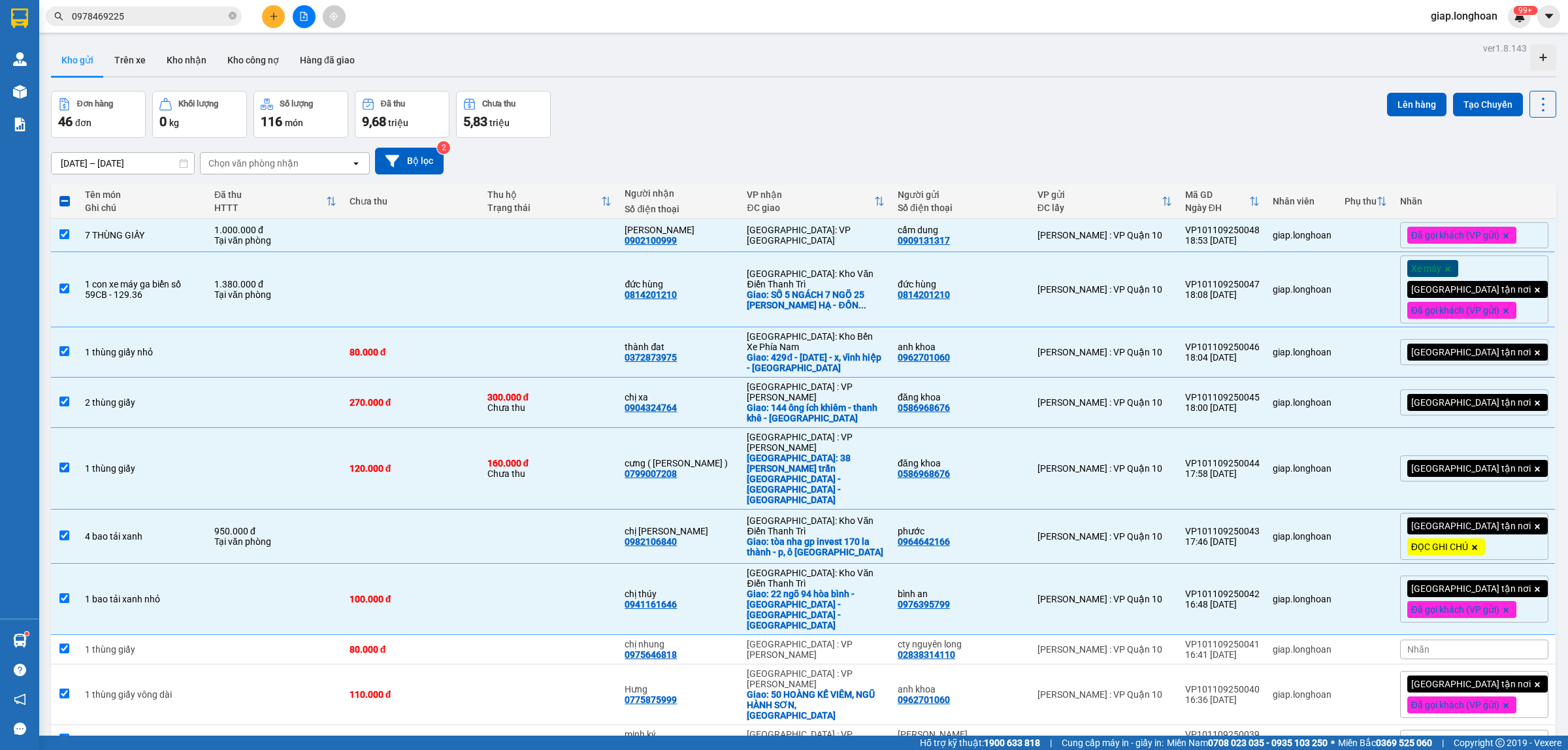
checkbox input "true"
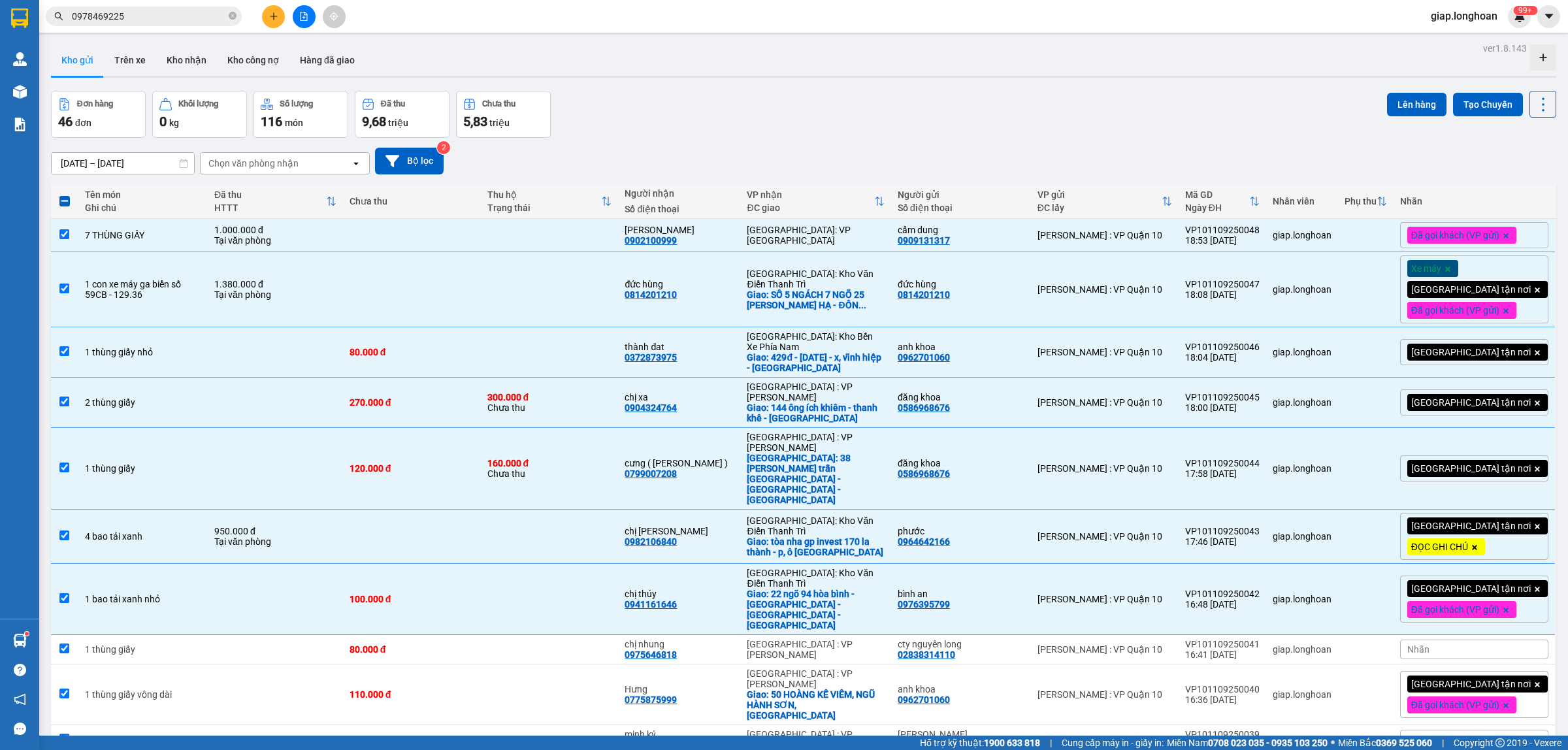
checkbox input "true"
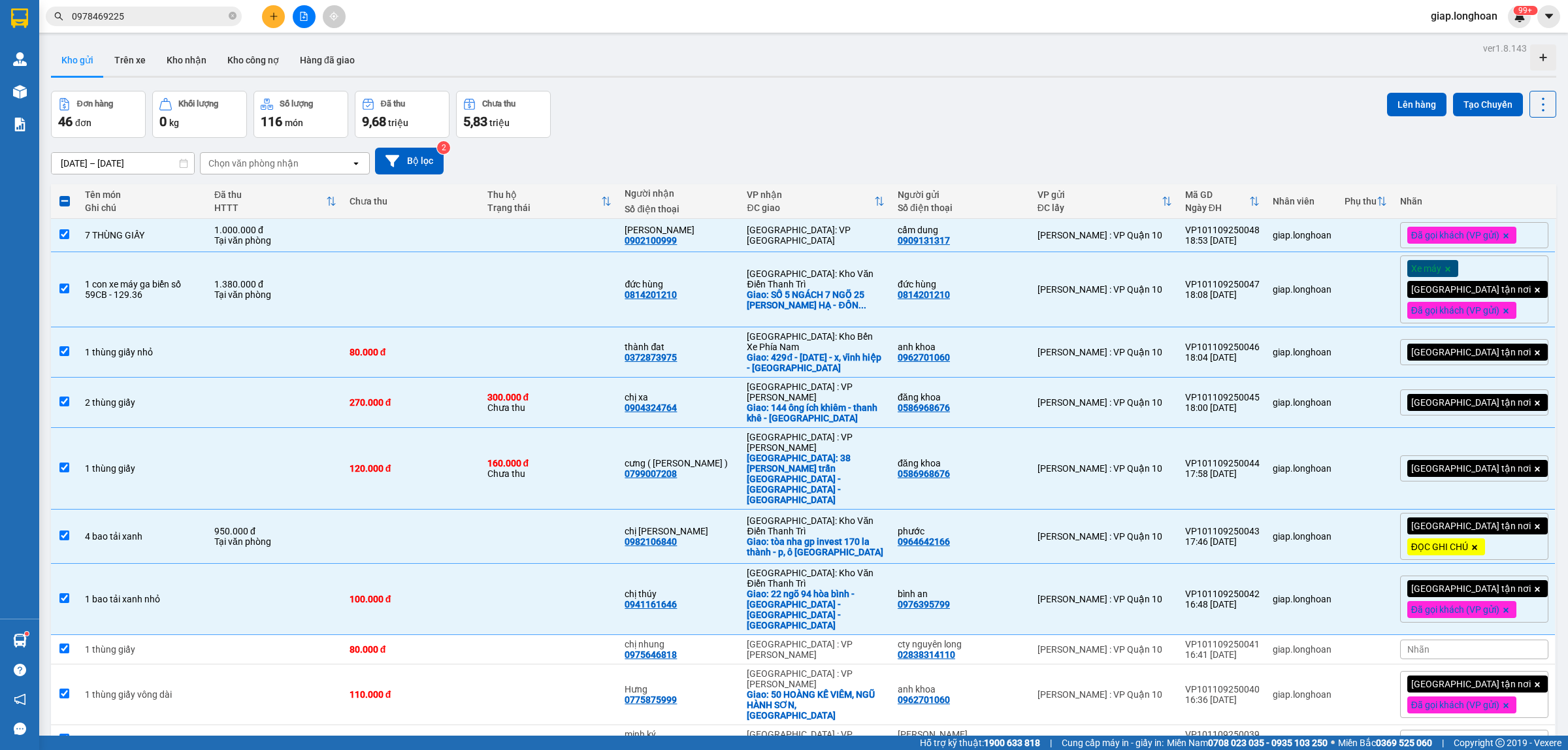
checkbox input "true"
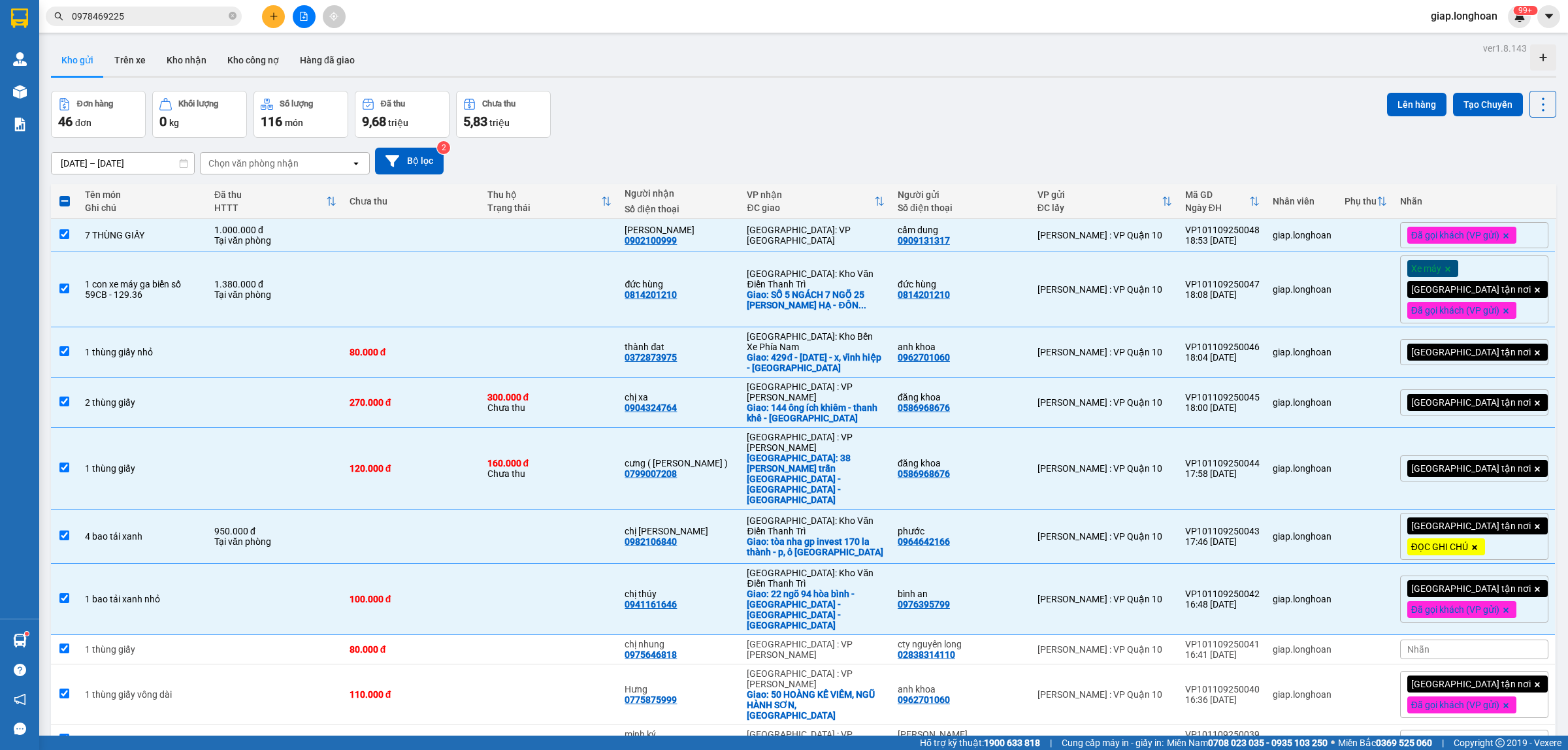
checkbox input "true"
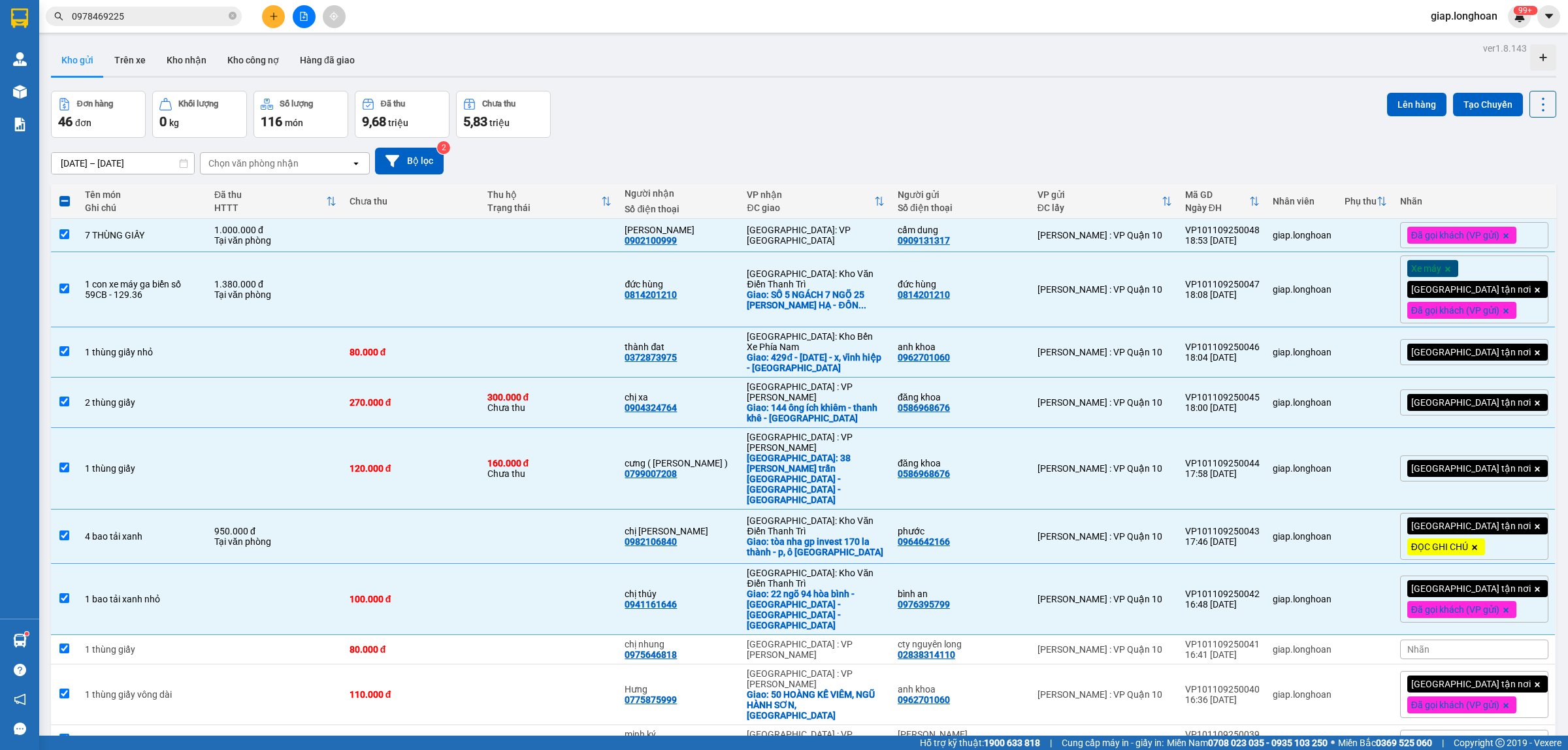
checkbox input "true"
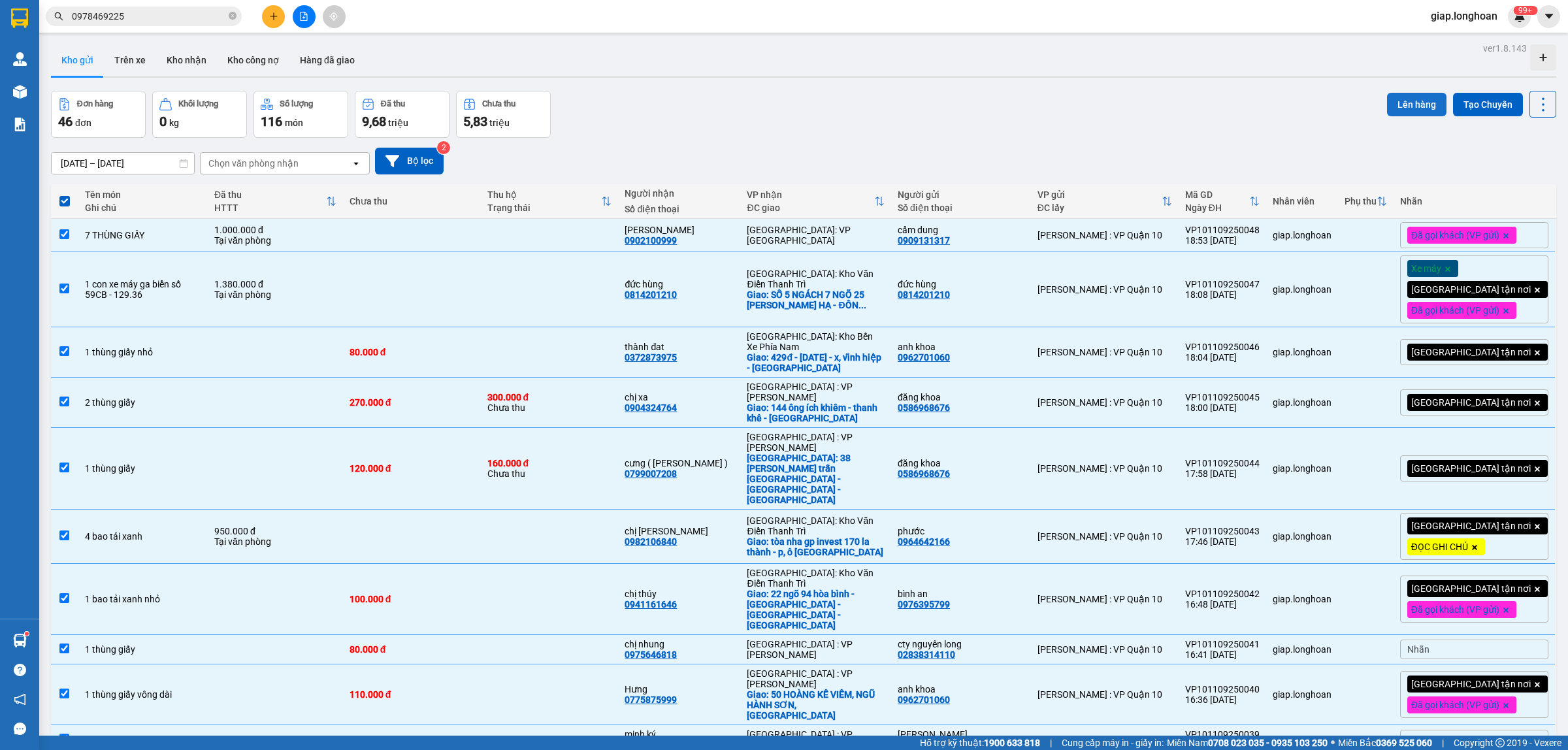
click at [1404, 105] on button "Lên hàng" at bounding box center [1417, 105] width 59 height 24
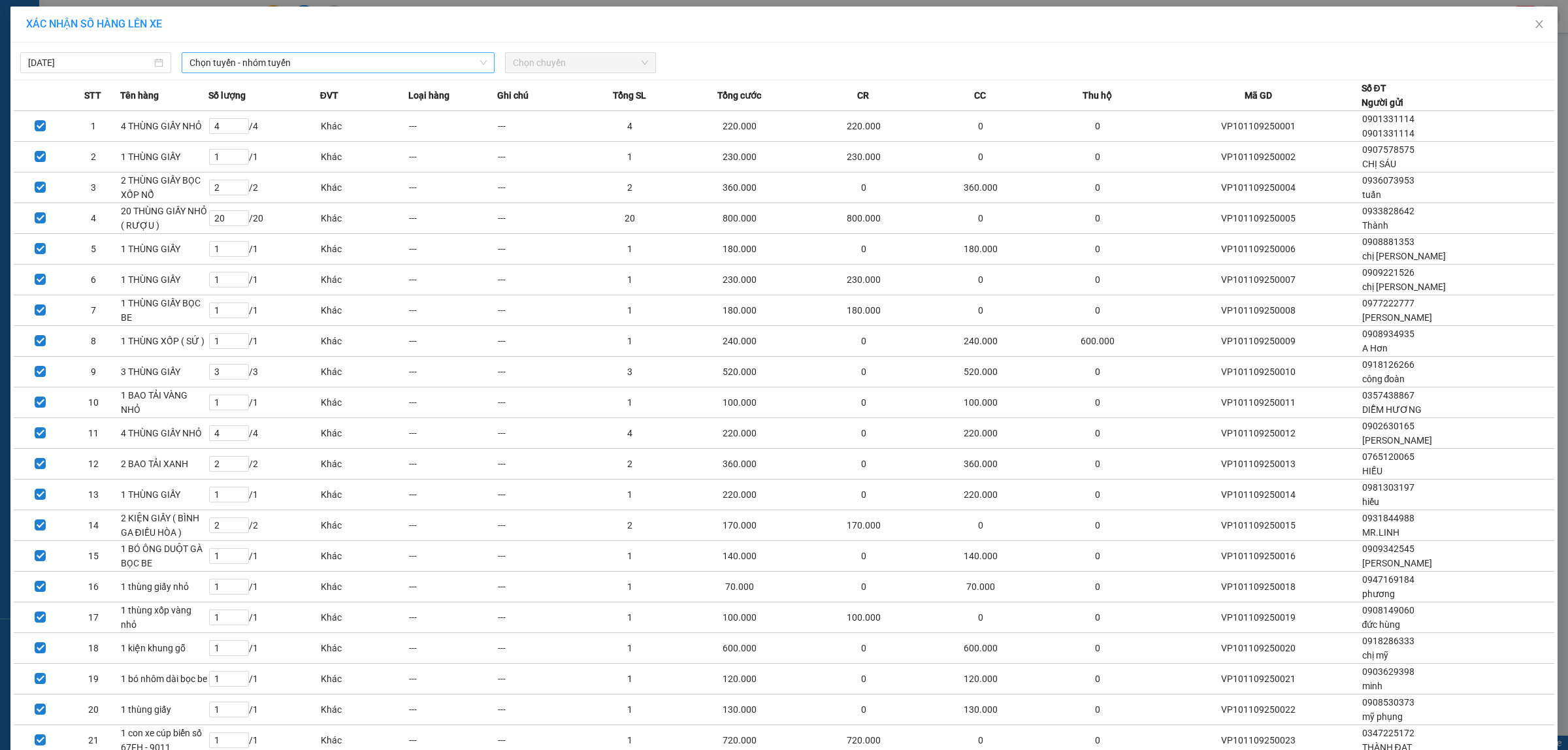
click at [243, 63] on span "Chọn tuyến - nhóm tuyến" at bounding box center [338, 62] width 297 height 19
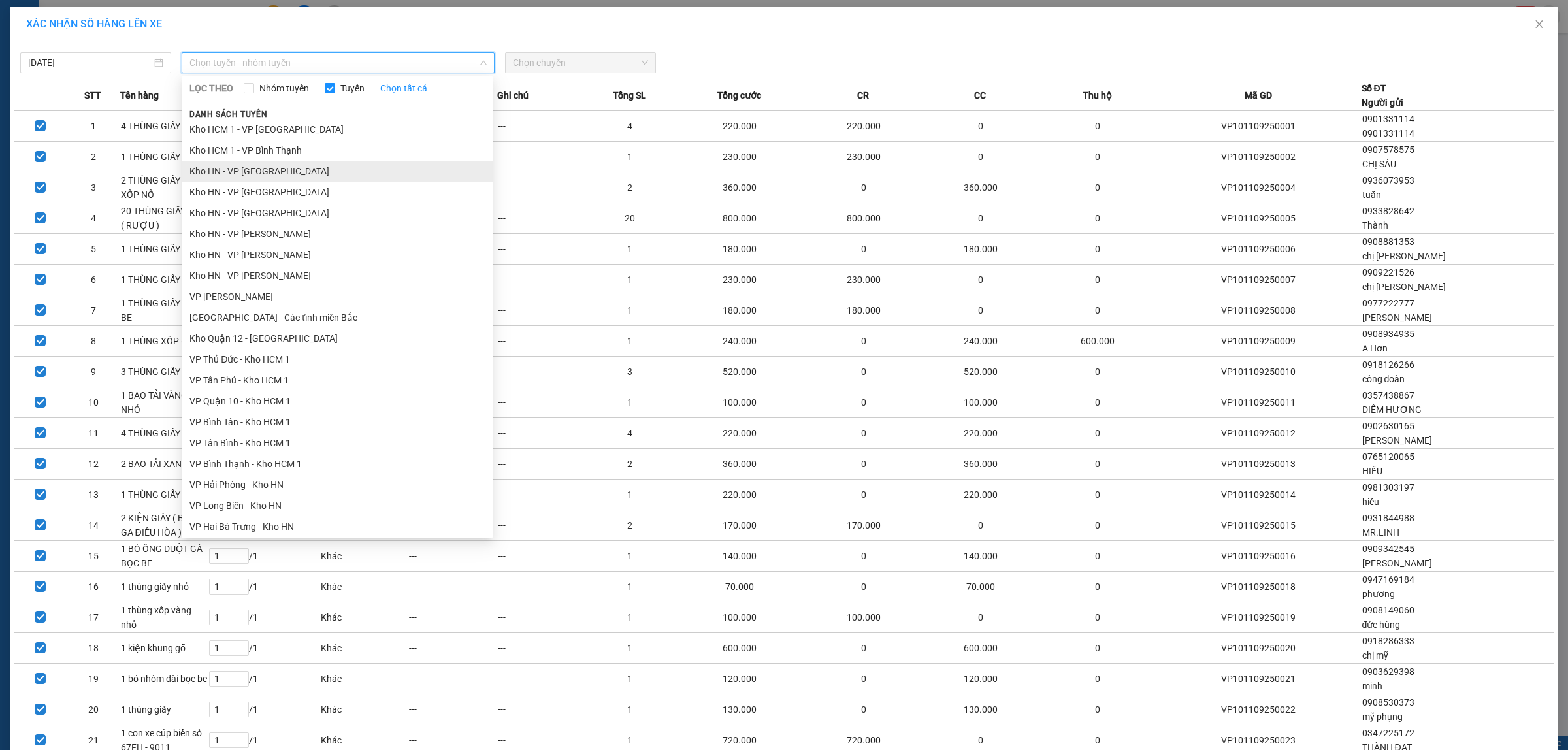
scroll to position [327, 0]
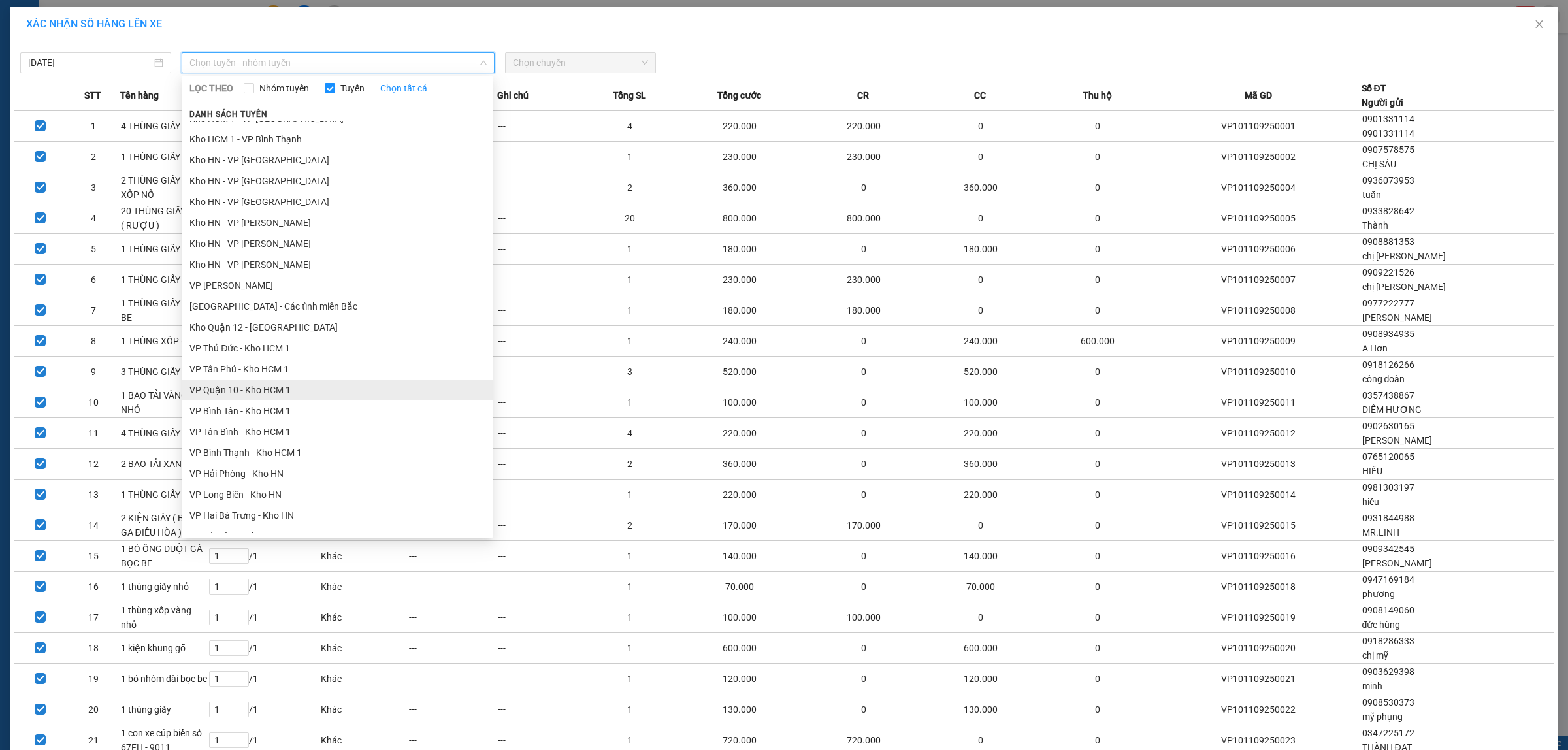
click at [284, 385] on li "VP Quận 10 - Kho HCM 1" at bounding box center [337, 390] width 311 height 21
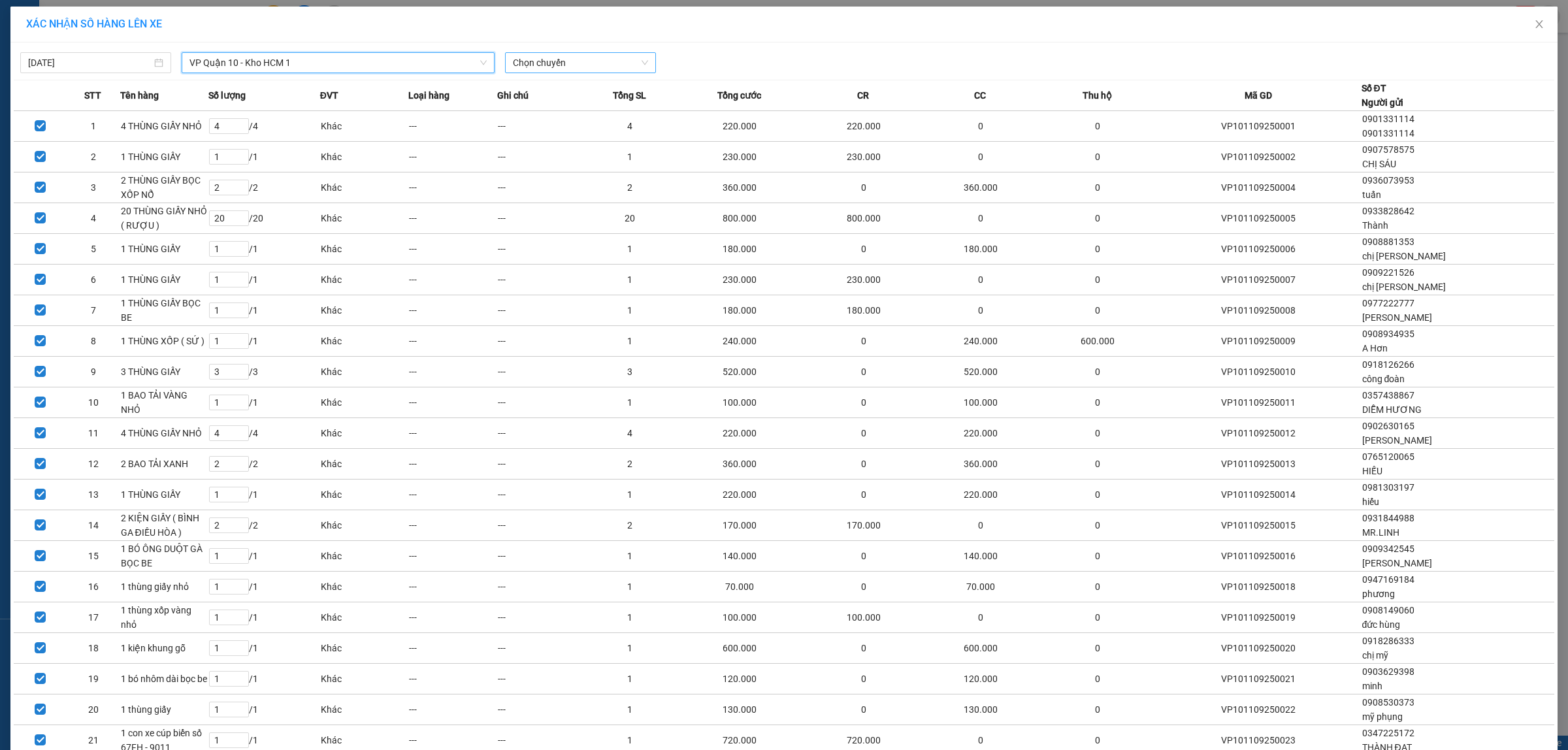
click at [553, 56] on span "Chọn chuyến" at bounding box center [581, 62] width 135 height 19
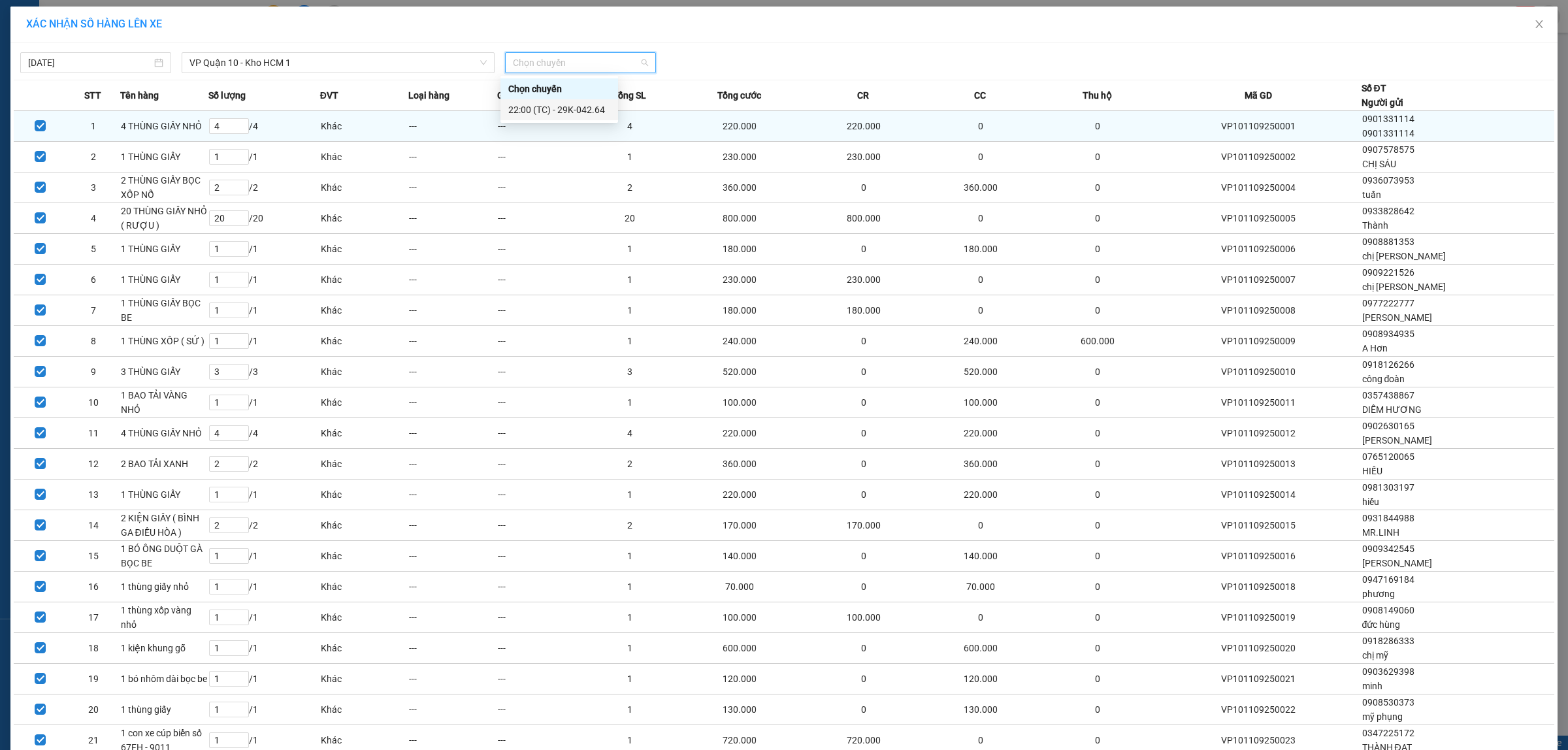
drag, startPoint x: 584, startPoint y: 106, endPoint x: 582, endPoint y: 119, distance: 13.2
click at [584, 108] on div "22:00 (TC) - 29K-042.64" at bounding box center [559, 109] width 102 height 14
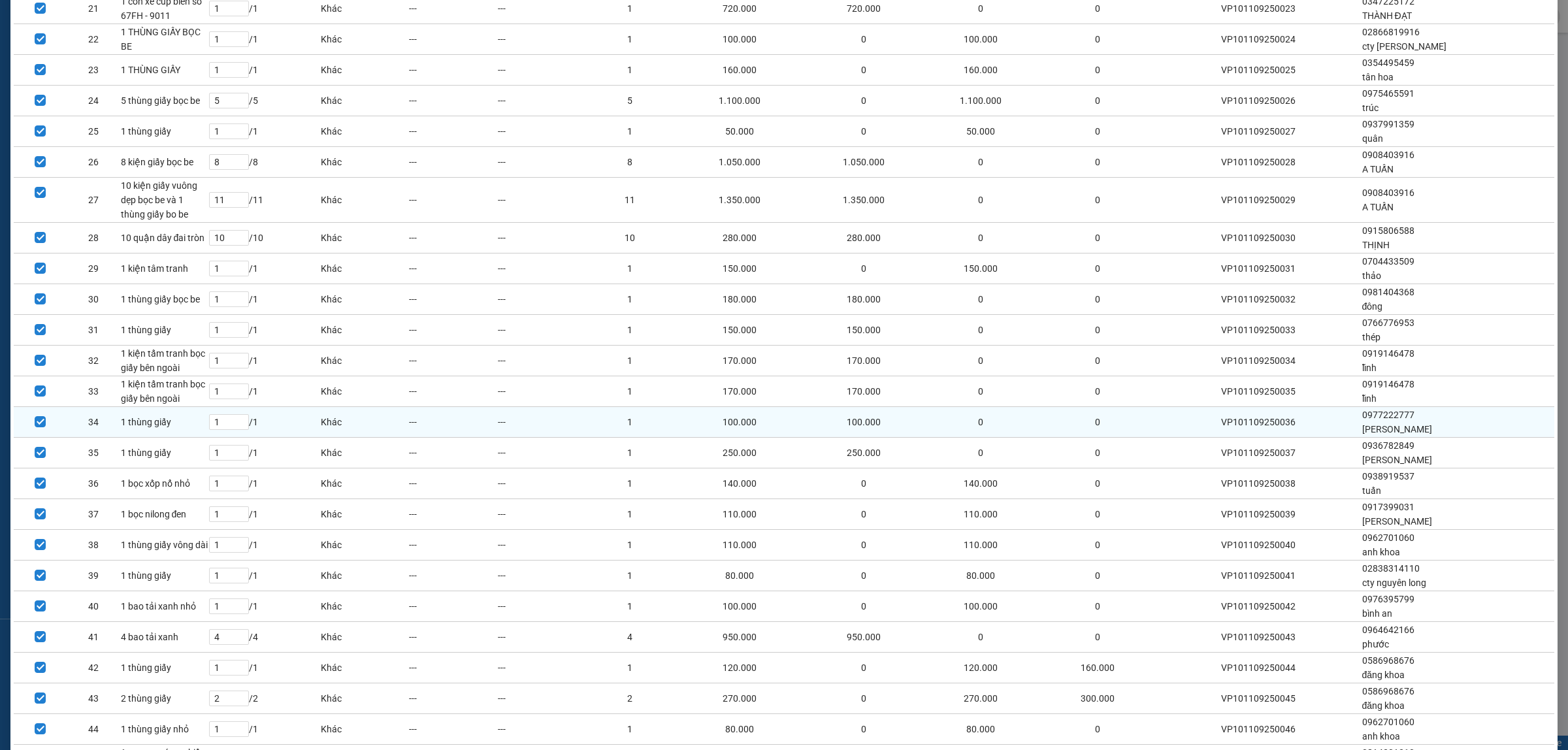
scroll to position [890, 0]
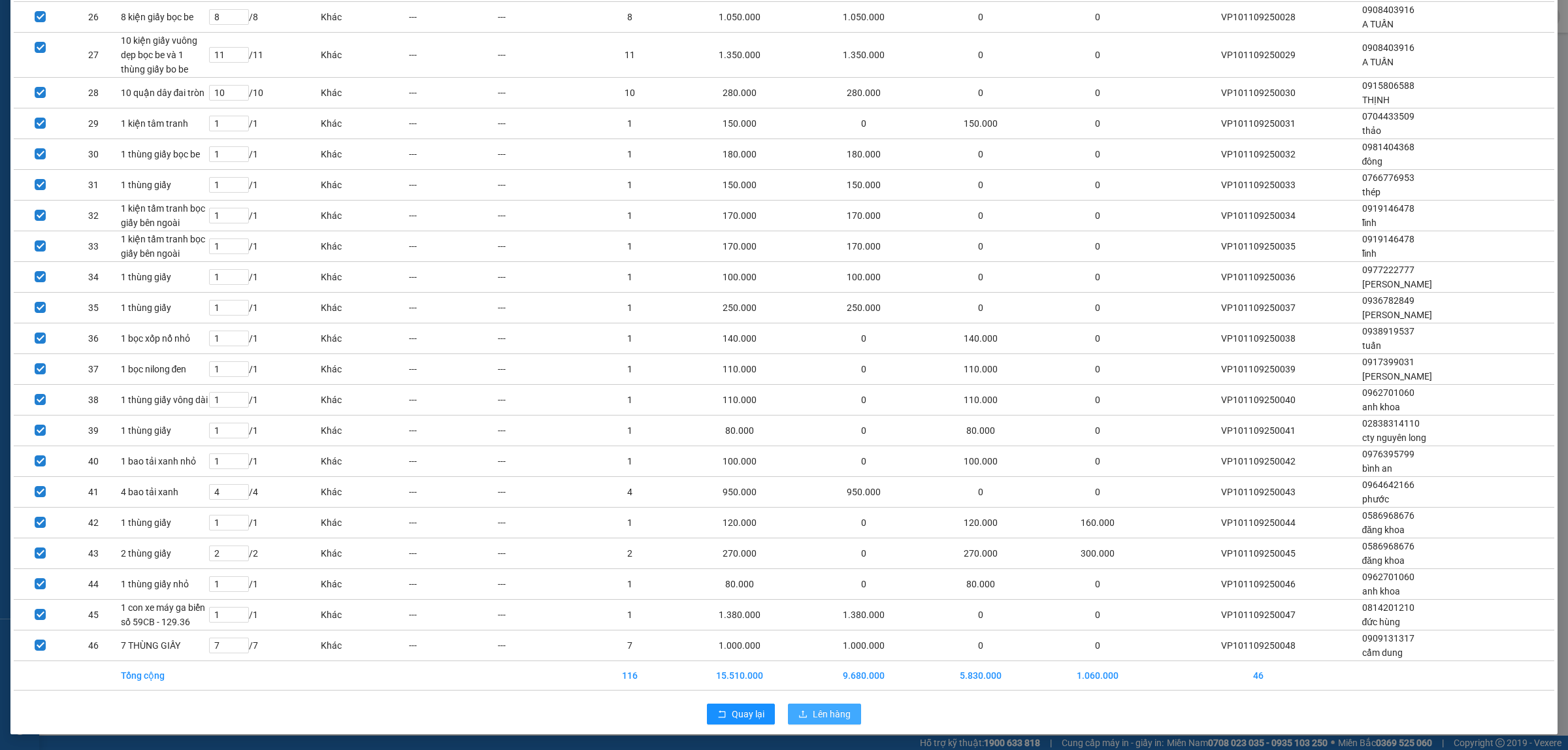
click at [818, 717] on span "Lên hàng" at bounding box center [831, 714] width 38 height 14
